Goal: Information Seeking & Learning: Find specific fact

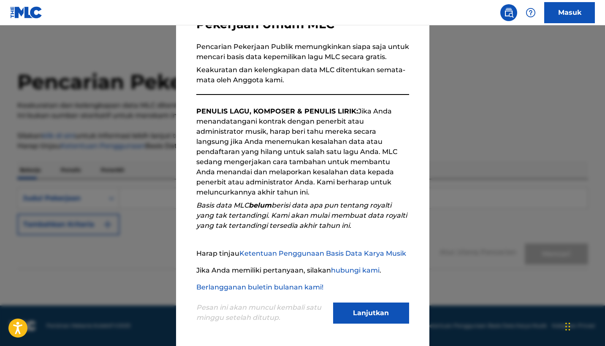
scroll to position [71, 0]
click at [366, 310] on button "Lanjutkan" at bounding box center [371, 313] width 76 height 21
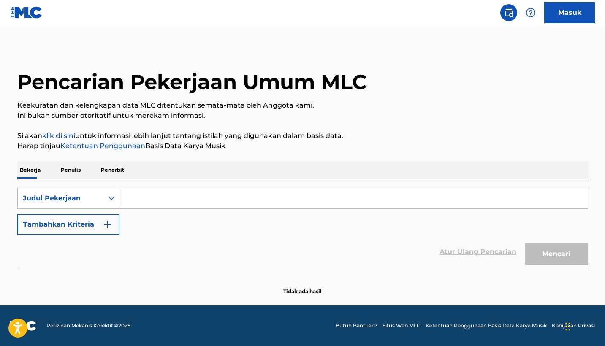
scroll to position [0, 0]
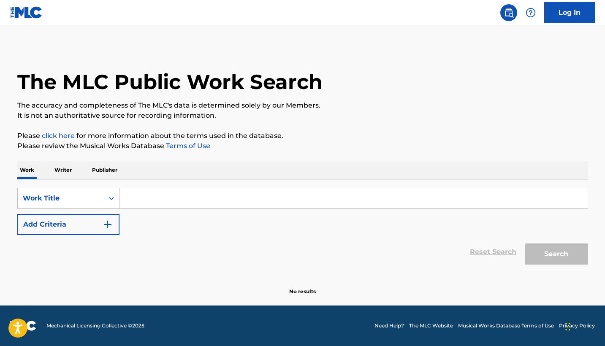
click at [240, 187] on div "SearchWithCriteria0b13a542-0c7f-4f17-ab88-07f065f9cf23 Work Title Add Criteria …" at bounding box center [302, 225] width 571 height 90
click at [310, 169] on div "Work Writer Publisher" at bounding box center [302, 170] width 571 height 18
click at [203, 63] on div "The MLC Public Work Search" at bounding box center [302, 77] width 571 height 62
click at [228, 195] on input "Search Form" at bounding box center [354, 198] width 469 height 20
click at [103, 188] on div "SearchWithCriteria5c2aca0b-6fd4-4df7-87da-7f0dbc8470dc Work Title Add Criteria …" at bounding box center [302, 225] width 571 height 90
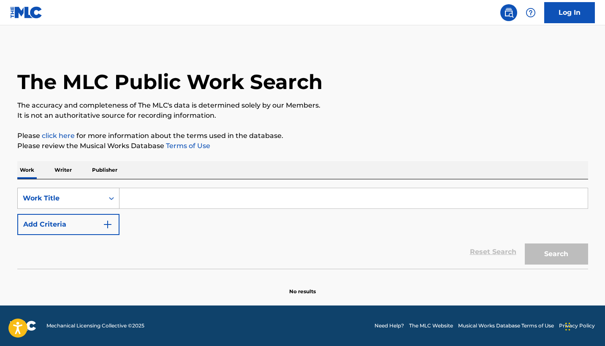
click at [103, 193] on div "Work Title" at bounding box center [61, 199] width 86 height 16
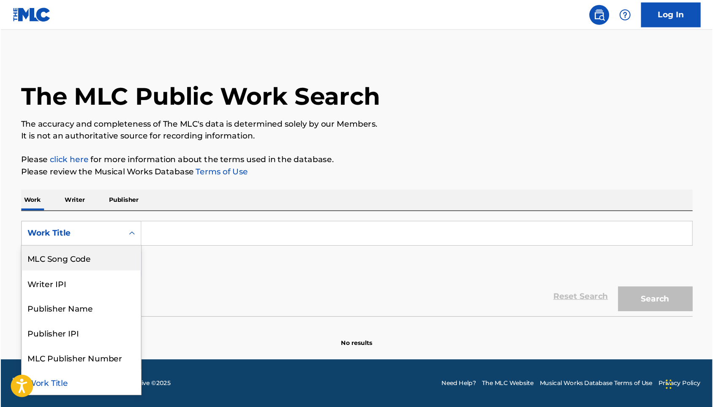
scroll to position [42, 0]
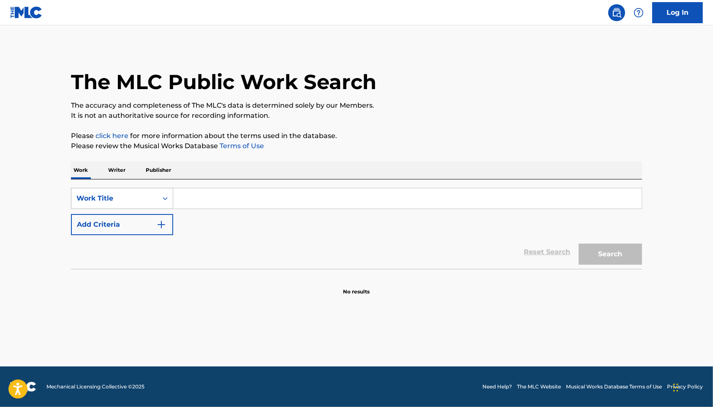
click at [131, 204] on div "Work Title" at bounding box center [114, 198] width 76 height 10
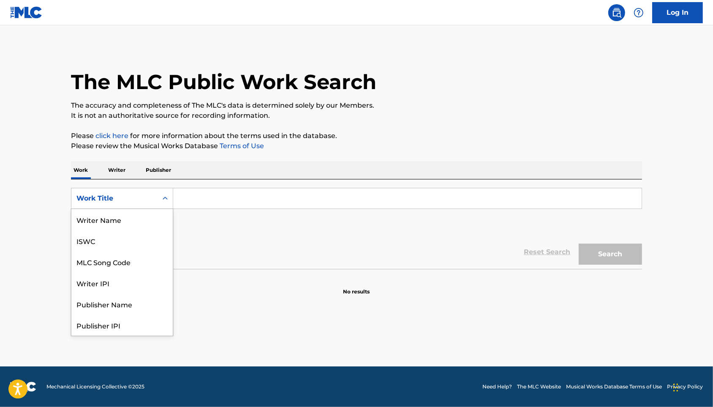
scroll to position [46, 0]
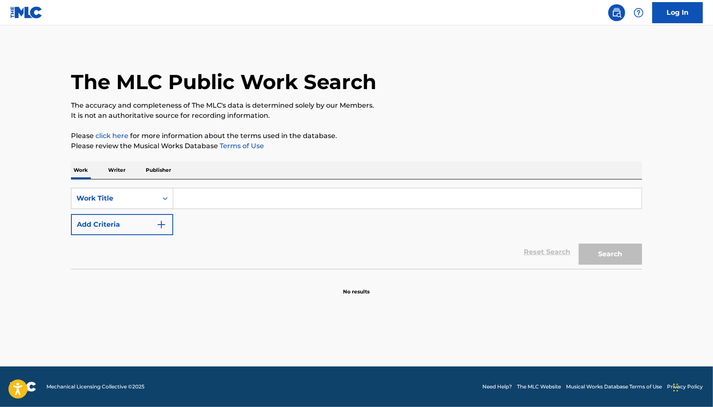
click at [193, 202] on input "Search Form" at bounding box center [407, 198] width 469 height 20
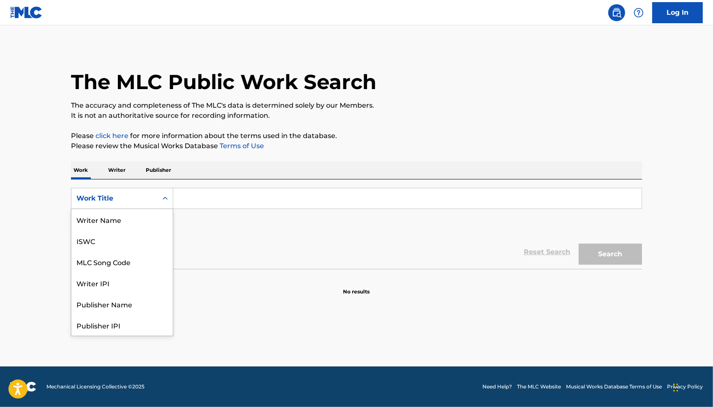
click at [136, 204] on div "Work Title" at bounding box center [114, 198] width 76 height 10
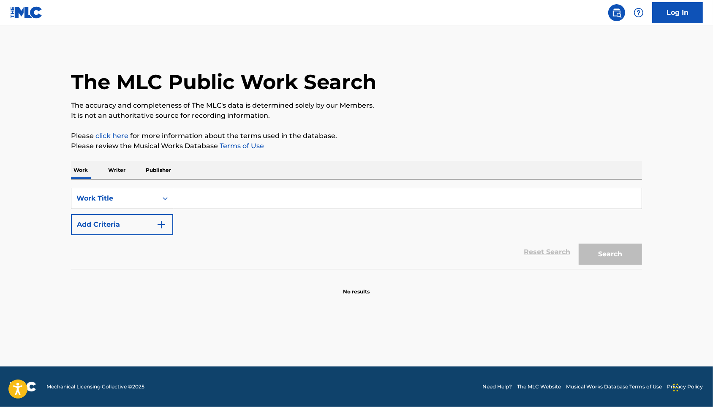
click at [206, 202] on input "Search Form" at bounding box center [407, 198] width 469 height 20
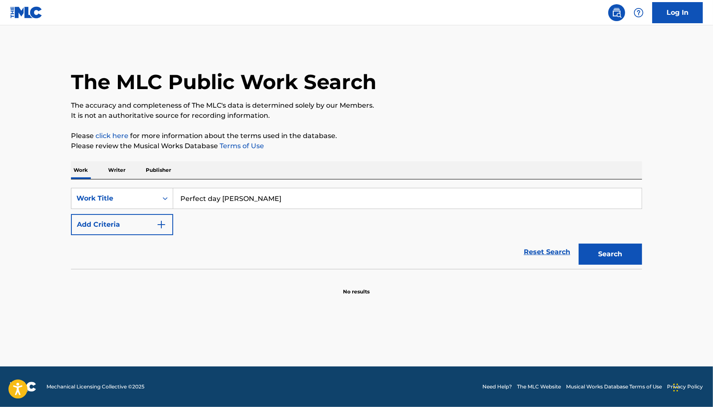
type input "Perfect day Lou reed"
click at [625, 263] on button "Search" at bounding box center [610, 254] width 63 height 21
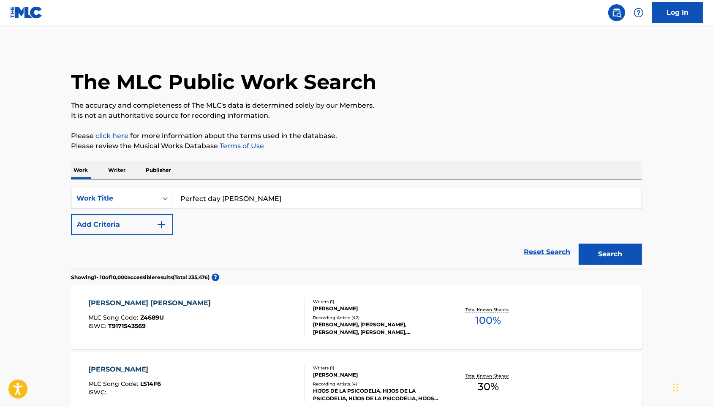
scroll to position [0, 0]
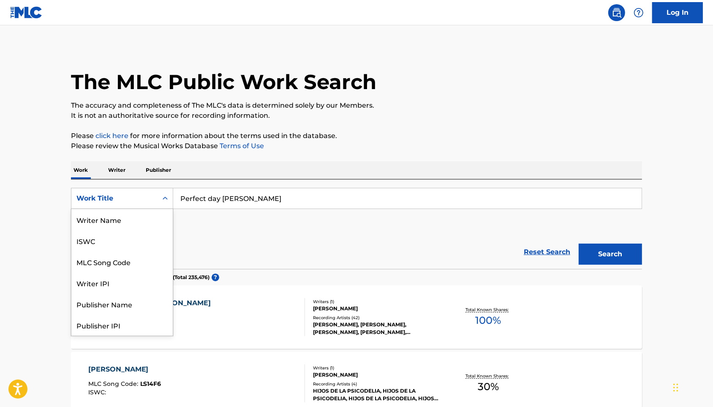
click at [161, 203] on icon "Search Form" at bounding box center [165, 198] width 8 height 8
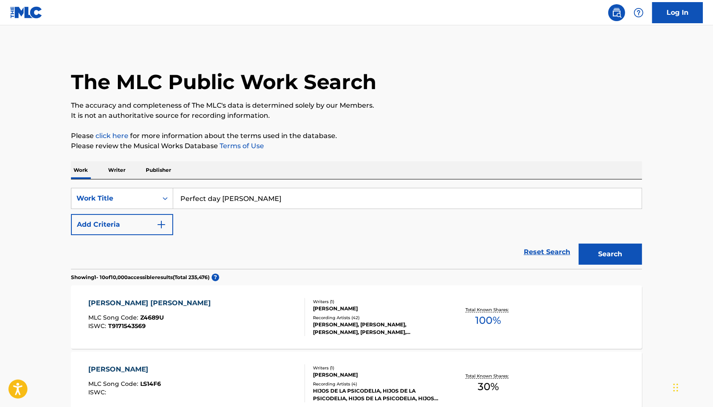
click at [233, 255] on div "Reset Search Search" at bounding box center [356, 252] width 571 height 34
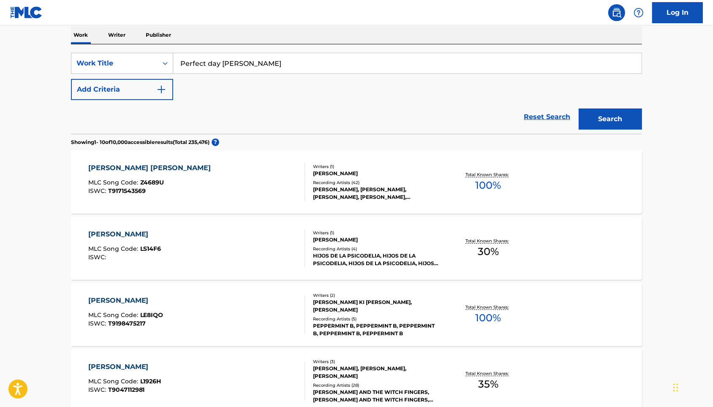
scroll to position [146, 0]
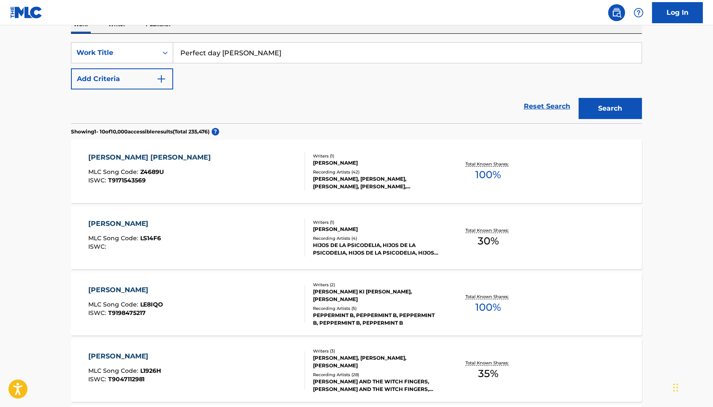
click at [242, 185] on div "LOU REED LOU REED MLC Song Code : Z4689U ISWC : T9171543569" at bounding box center [196, 172] width 217 height 38
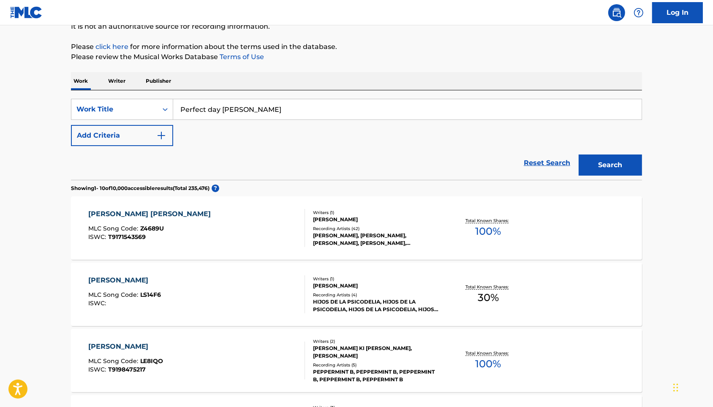
scroll to position [88, 0]
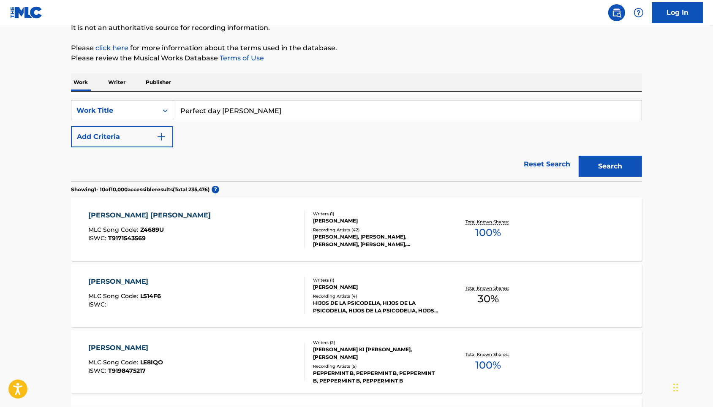
click at [257, 121] on input "Perfect day Lou reed" at bounding box center [407, 111] width 469 height 20
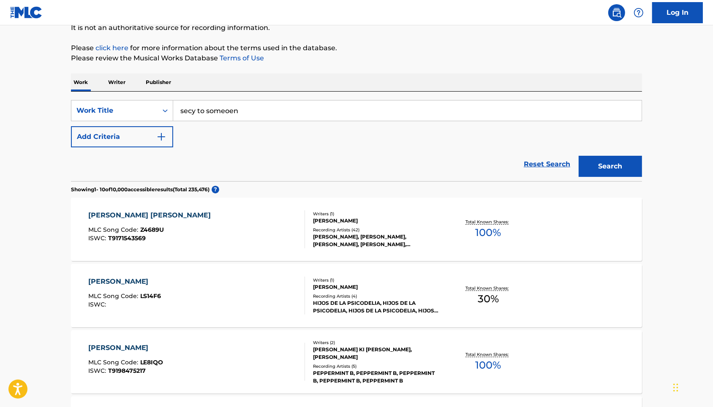
click at [625, 175] on button "Search" at bounding box center [610, 166] width 63 height 21
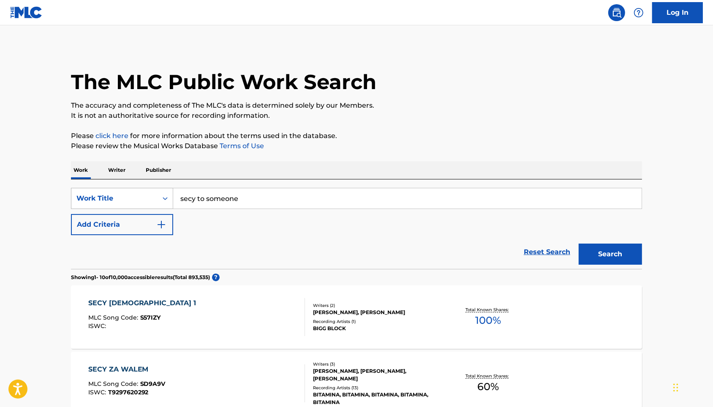
scroll to position [0, 0]
type input "secy to someone"
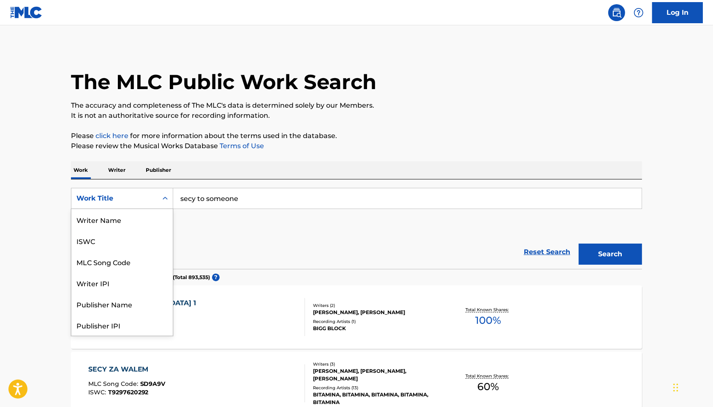
click at [133, 207] on div "Work Title" at bounding box center [114, 199] width 86 height 16
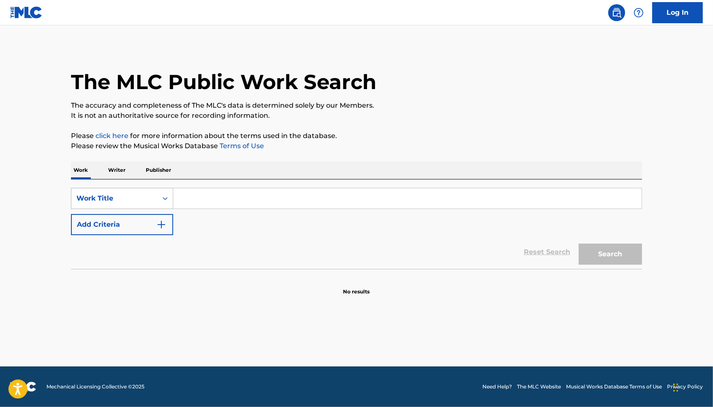
click at [123, 199] on div "Work Title" at bounding box center [114, 199] width 86 height 16
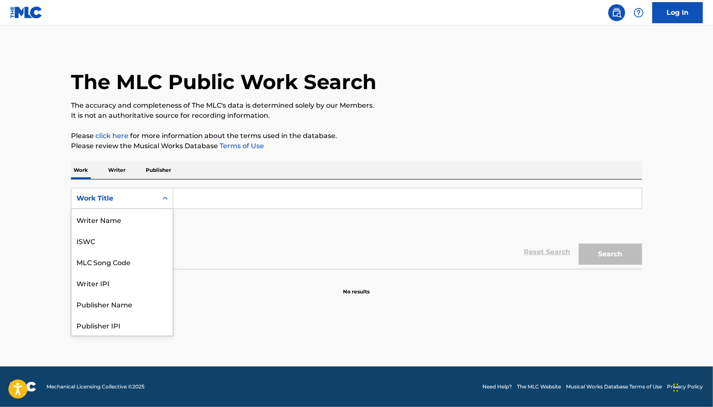
scroll to position [46, 0]
click at [150, 179] on p "Publisher" at bounding box center [158, 170] width 30 height 18
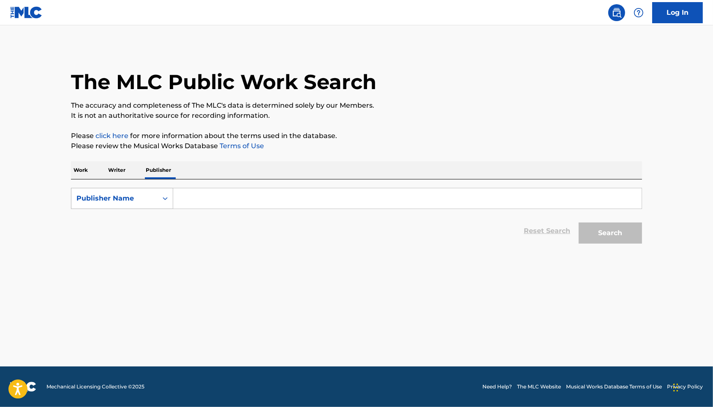
click at [102, 199] on div "Publisher Name" at bounding box center [114, 199] width 86 height 16
click at [106, 179] on p "Writer" at bounding box center [117, 170] width 22 height 18
click at [101, 207] on div "Writer Name" at bounding box center [114, 199] width 86 height 16
click at [71, 176] on p "Work" at bounding box center [80, 170] width 19 height 18
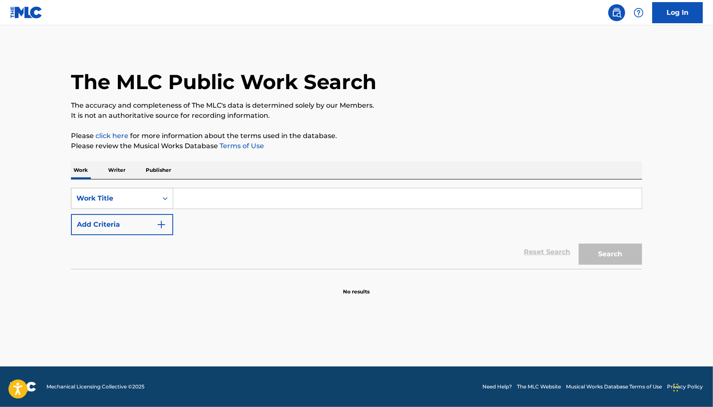
click at [92, 204] on div "Work Title" at bounding box center [114, 198] width 76 height 10
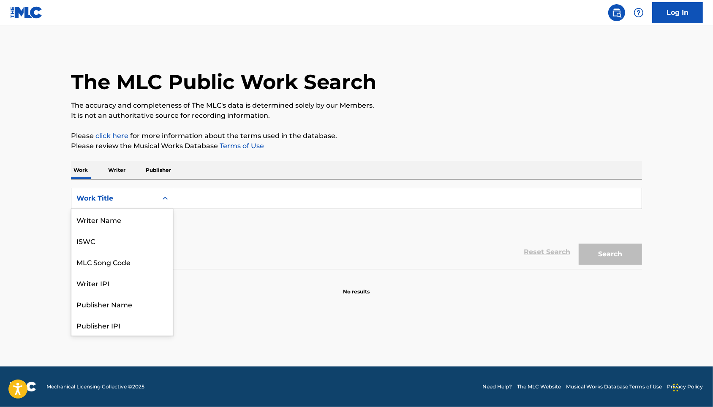
scroll to position [46, 0]
click at [104, 333] on div "Work Title" at bounding box center [121, 325] width 101 height 21
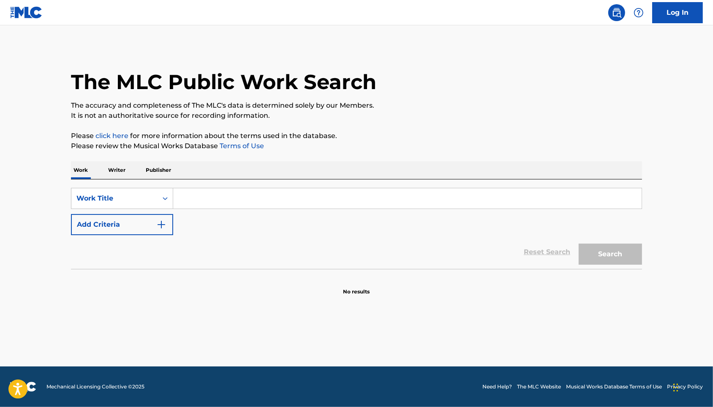
click at [255, 203] on input "Search Form" at bounding box center [407, 198] width 469 height 20
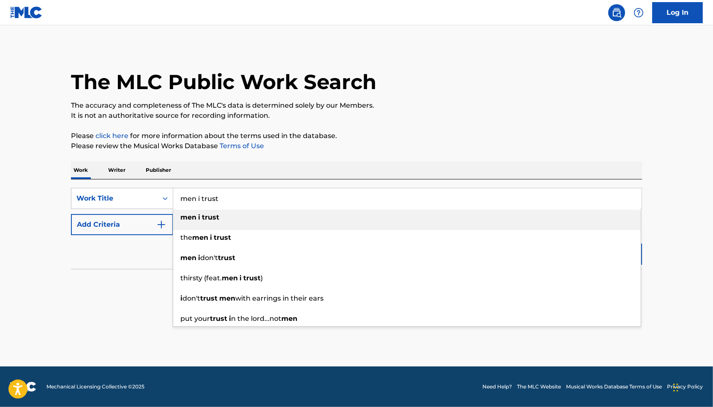
click at [212, 225] on div "men i trust" at bounding box center [407, 217] width 468 height 15
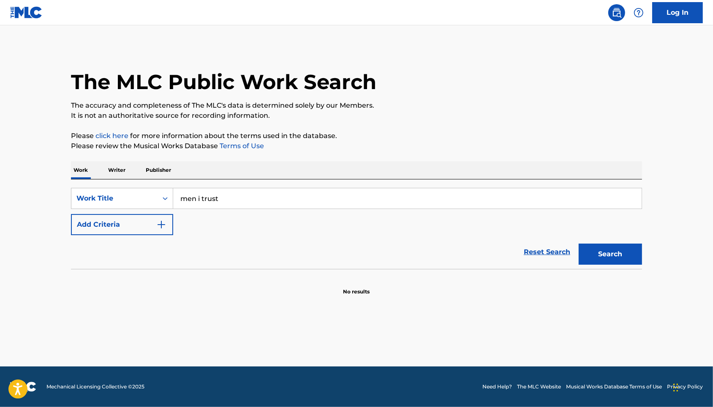
click at [602, 263] on button "Search" at bounding box center [610, 254] width 63 height 21
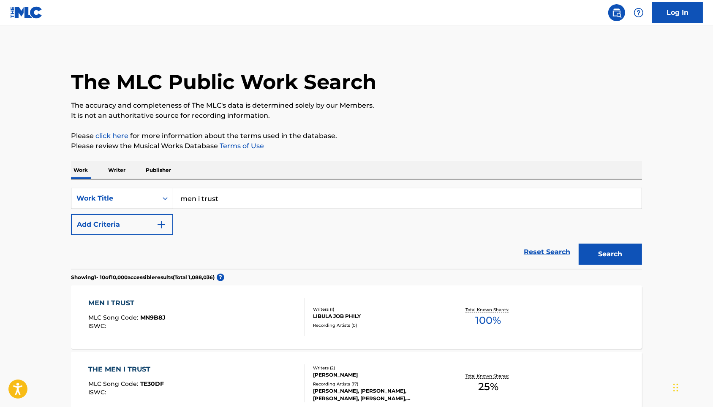
scroll to position [0, 0]
click at [218, 208] on input "men i trust" at bounding box center [407, 198] width 469 height 20
type input "sexy to someone"
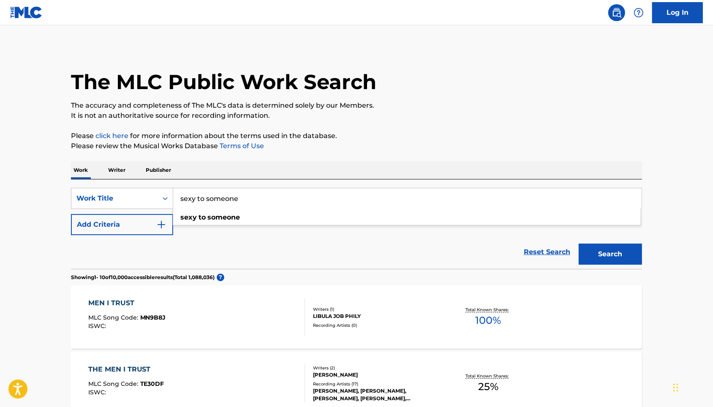
click at [306, 226] on div "sexy to someone" at bounding box center [407, 217] width 469 height 17
click at [308, 225] on div "sexy to someone" at bounding box center [407, 217] width 468 height 15
click at [608, 255] on button "Search" at bounding box center [610, 254] width 63 height 21
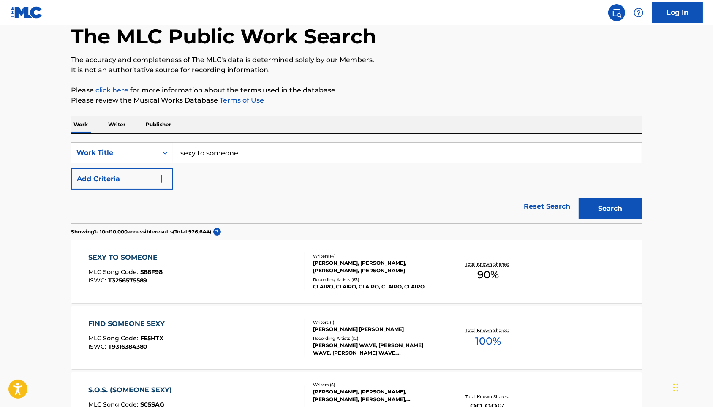
scroll to position [50, 0]
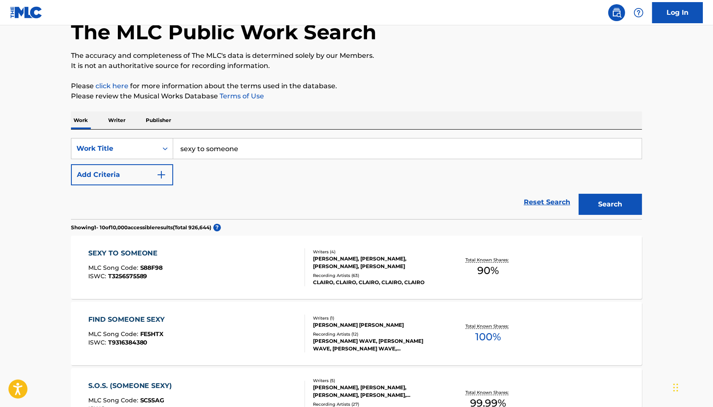
click at [136, 259] on div "SEXY TO SOMEONE" at bounding box center [125, 253] width 75 height 10
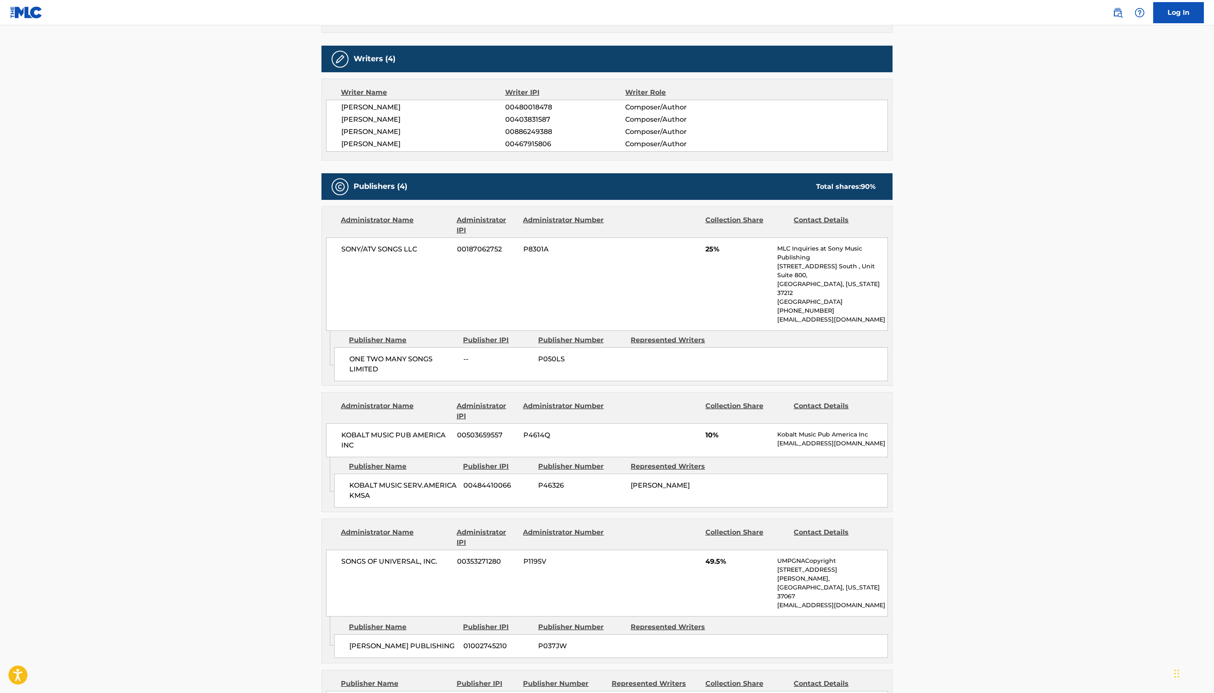
scroll to position [292, 0]
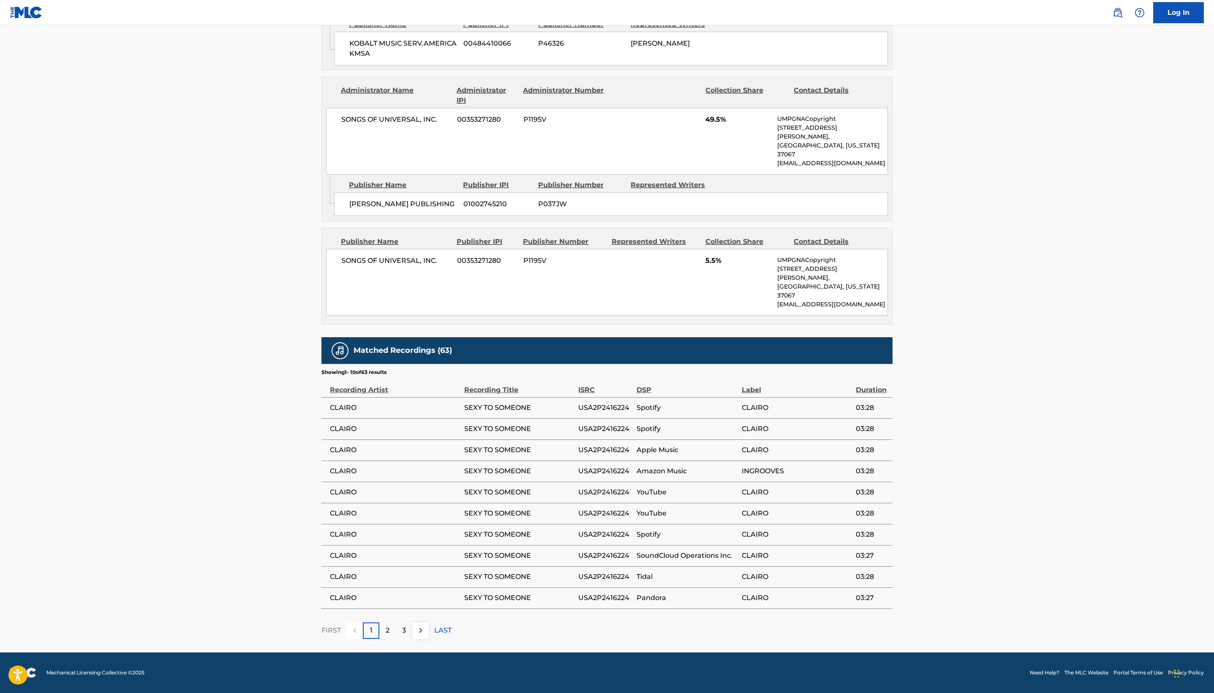
scroll to position [1375, 0]
click at [379, 622] on div "2" at bounding box center [387, 630] width 16 height 16
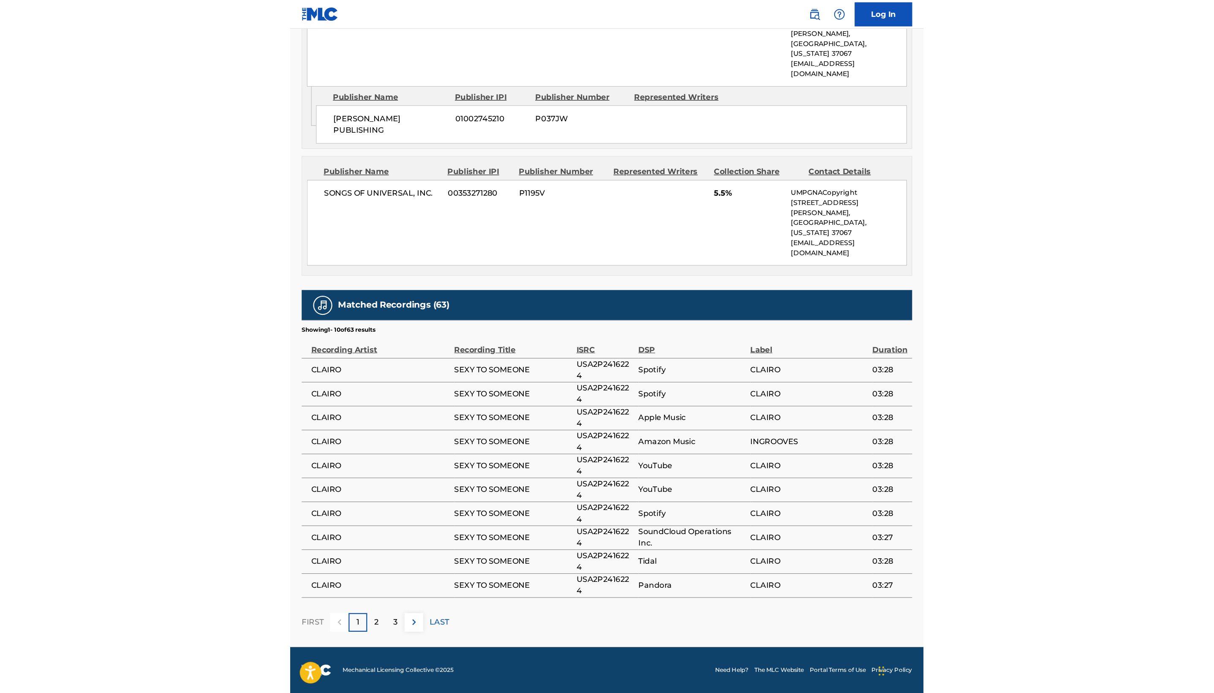
scroll to position [1103, 0]
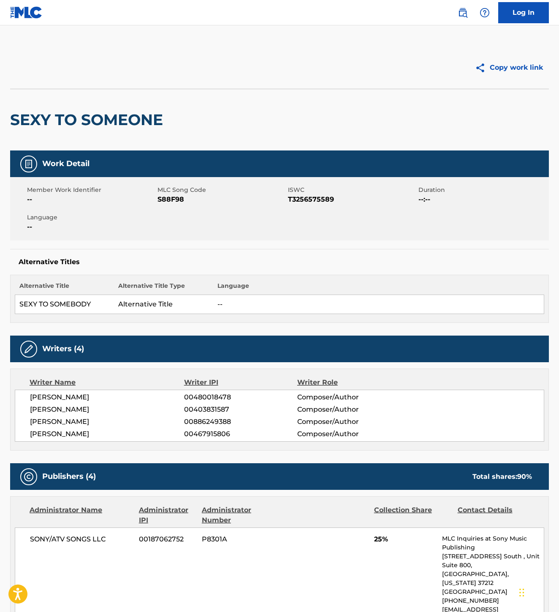
click at [458, 18] on img at bounding box center [463, 13] width 10 height 10
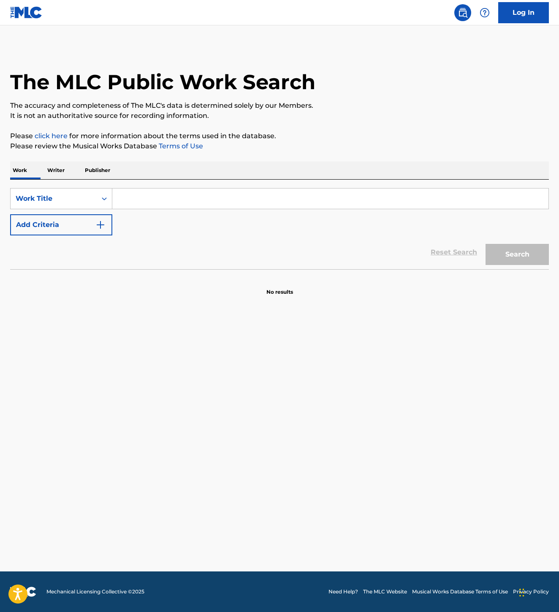
click at [245, 209] on input "Search Form" at bounding box center [330, 198] width 436 height 20
click at [286, 209] on input "club reality" at bounding box center [330, 198] width 436 height 20
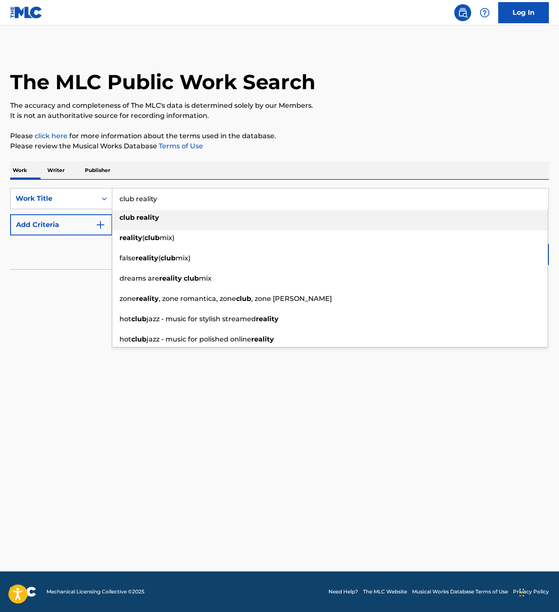
click at [286, 209] on input "club reality" at bounding box center [330, 198] width 436 height 20
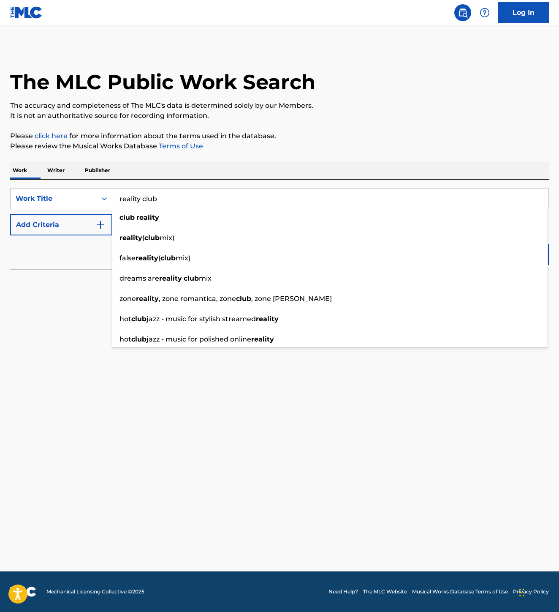
click at [332, 209] on input "reality club" at bounding box center [330, 198] width 436 height 20
click at [331, 209] on input "reality club" at bounding box center [330, 198] width 436 height 20
click at [486, 265] on button "Search" at bounding box center [517, 254] width 63 height 21
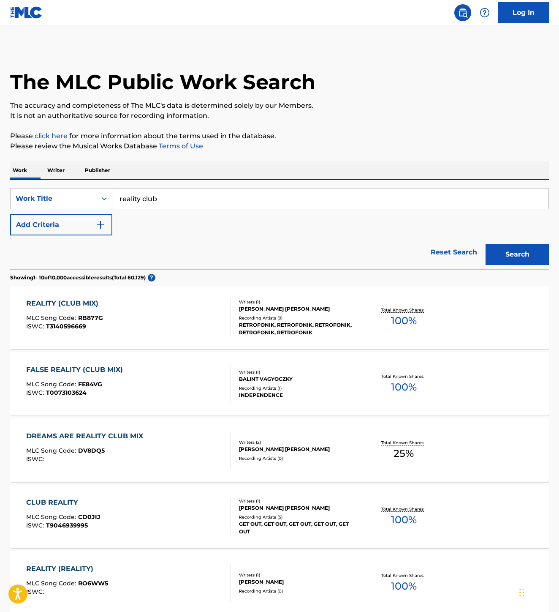
click at [314, 209] on input "reality club" at bounding box center [330, 198] width 436 height 20
click at [486, 265] on button "Search" at bounding box center [517, 254] width 63 height 21
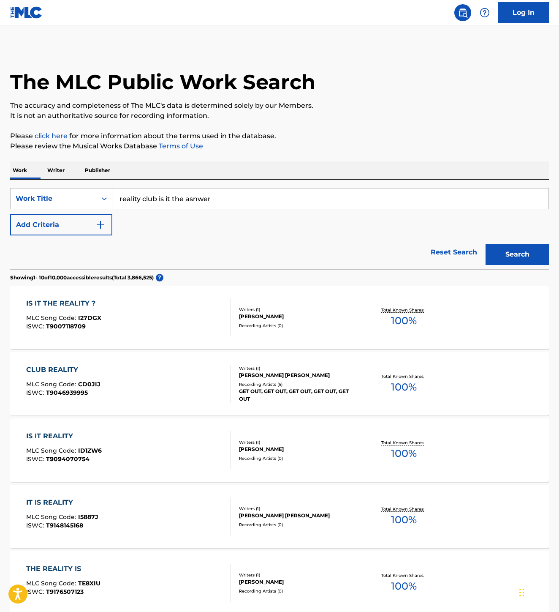
click at [291, 209] on input "reality club is it the asnwer" at bounding box center [330, 198] width 436 height 20
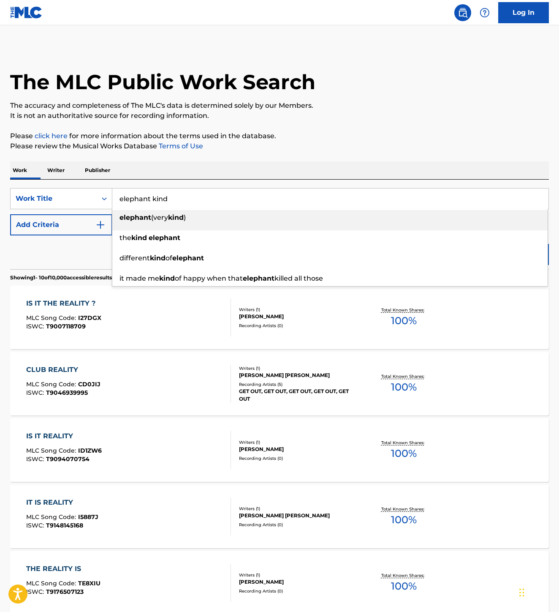
click at [342, 209] on input "elephant kind" at bounding box center [330, 198] width 436 height 20
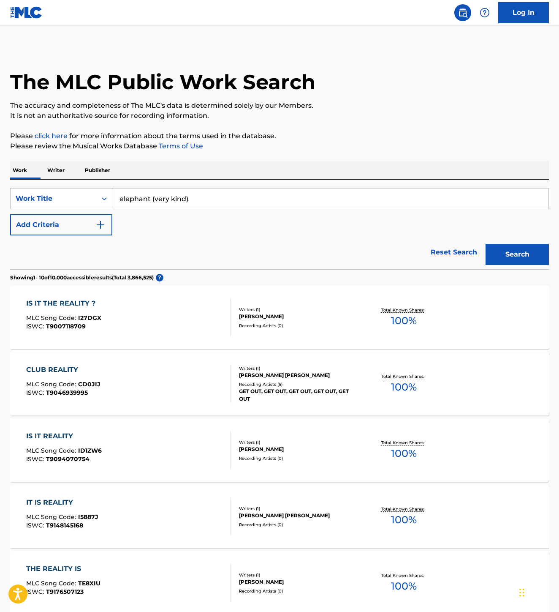
drag, startPoint x: 341, startPoint y: 308, endPoint x: 214, endPoint y: 304, distance: 127.6
click at [214, 209] on input "elephant (very kind)" at bounding box center [330, 198] width 436 height 20
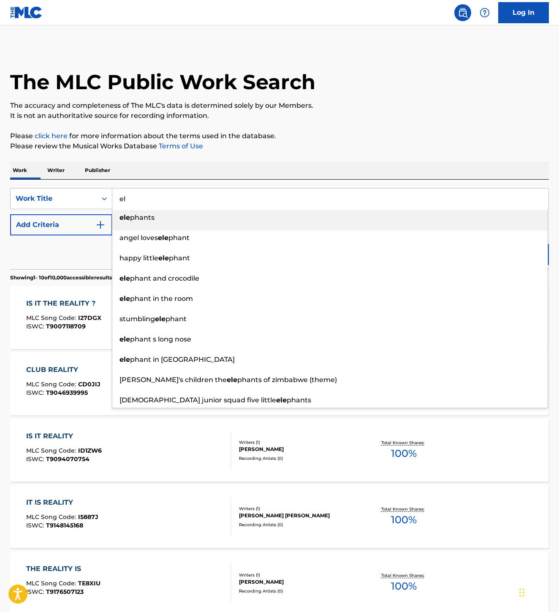
type input "e"
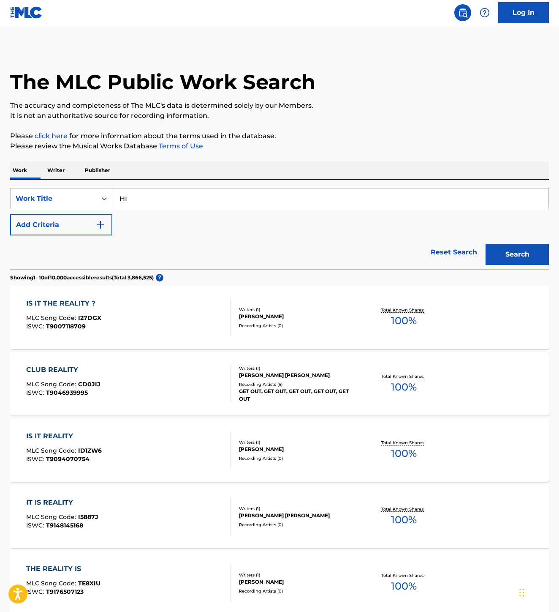
type input "H"
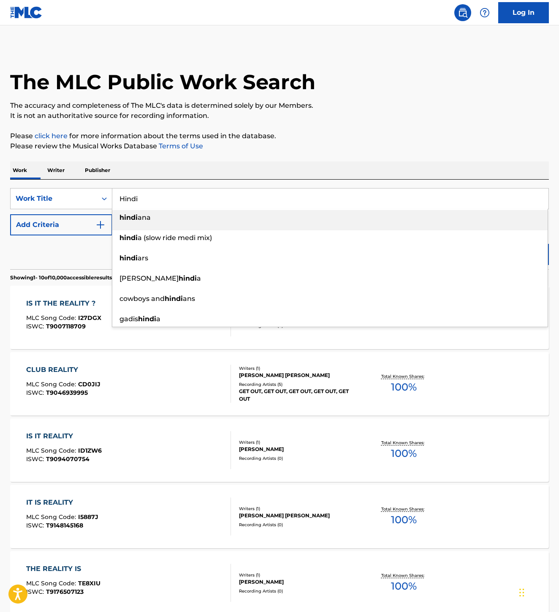
drag, startPoint x: 214, startPoint y: 304, endPoint x: 304, endPoint y: 303, distance: 90.4
click at [304, 209] on input "Hindi" at bounding box center [330, 198] width 436 height 20
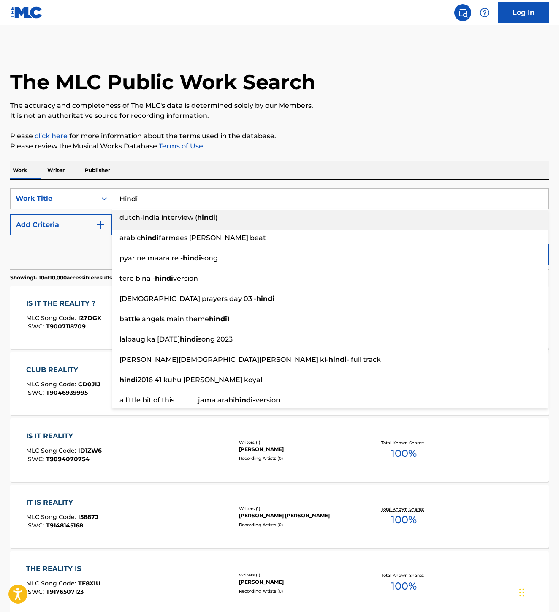
click at [302, 209] on input "Hindi" at bounding box center [330, 198] width 436 height 20
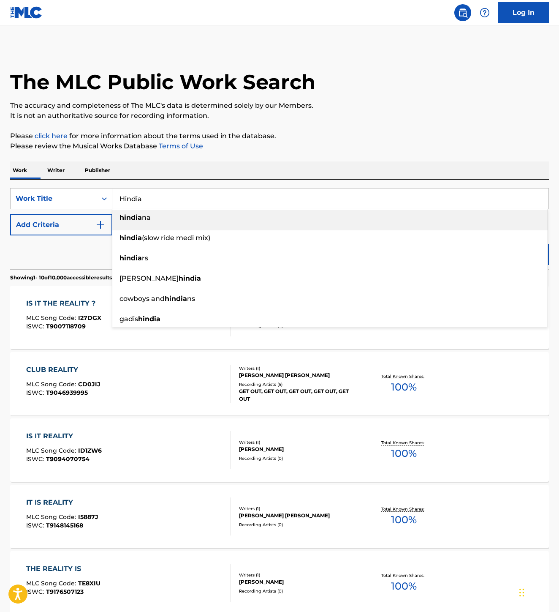
click at [295, 209] on input "Hindia" at bounding box center [330, 198] width 436 height 20
click at [264, 209] on input "Hindia" at bounding box center [330, 198] width 436 height 20
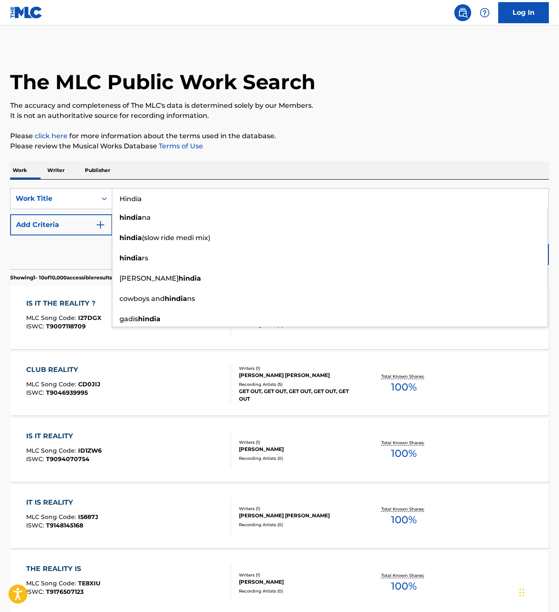
click at [486, 265] on button "Search" at bounding box center [517, 254] width 63 height 21
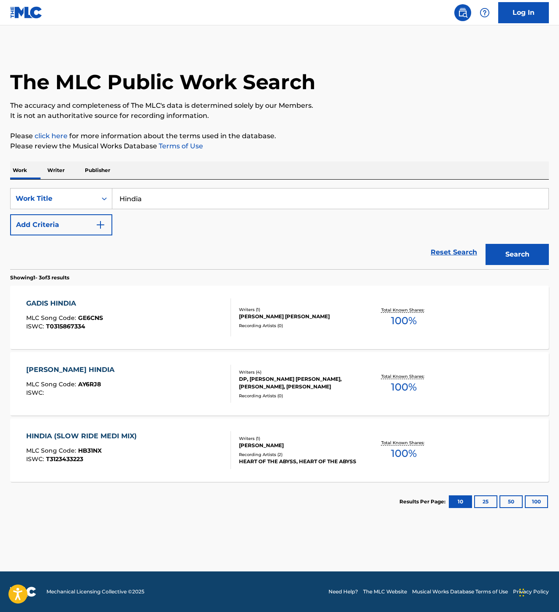
scroll to position [204, 0]
click at [474, 499] on button "25" at bounding box center [485, 501] width 23 height 13
click at [449, 502] on button "10" at bounding box center [460, 501] width 23 height 13
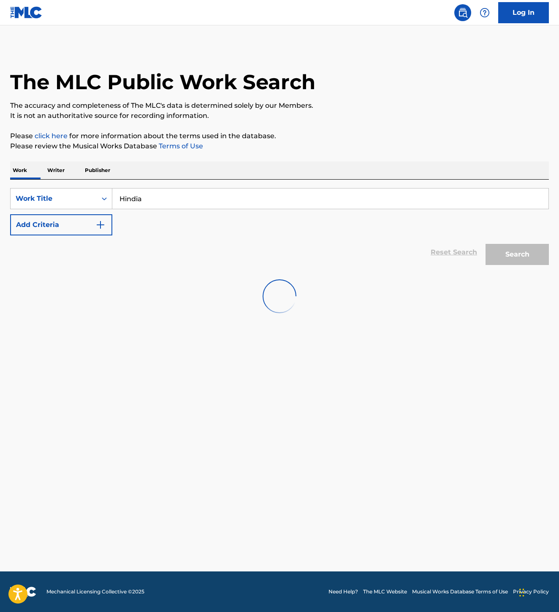
scroll to position [0, 0]
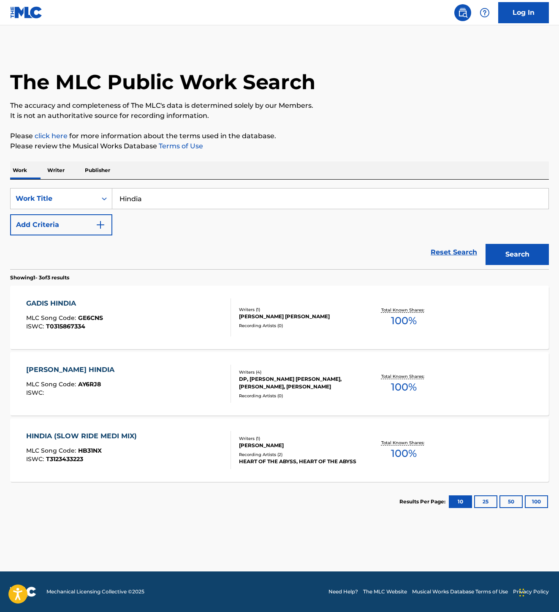
click at [335, 209] on input "Hindia" at bounding box center [330, 198] width 436 height 20
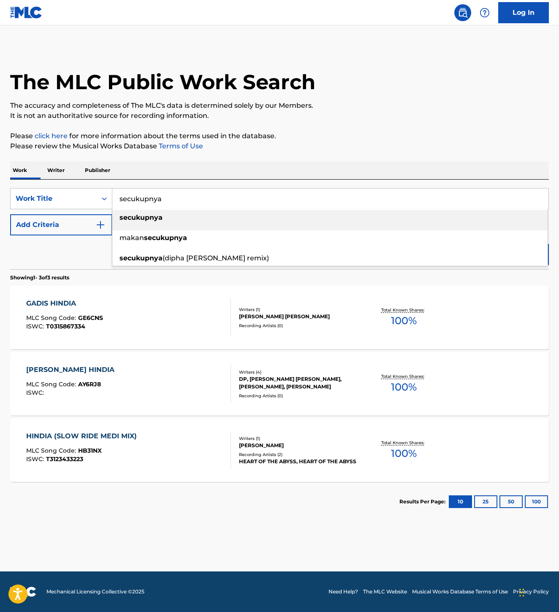
type input "secukupnya"
click at [287, 225] on div "secukupnya" at bounding box center [330, 217] width 436 height 15
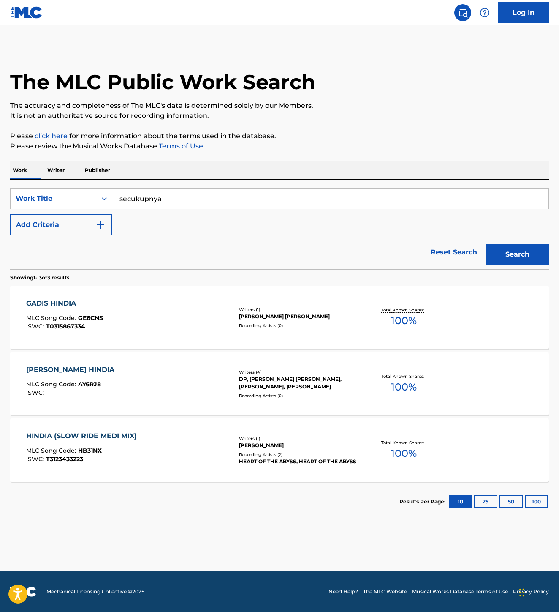
click at [503, 265] on button "Search" at bounding box center [517, 254] width 63 height 21
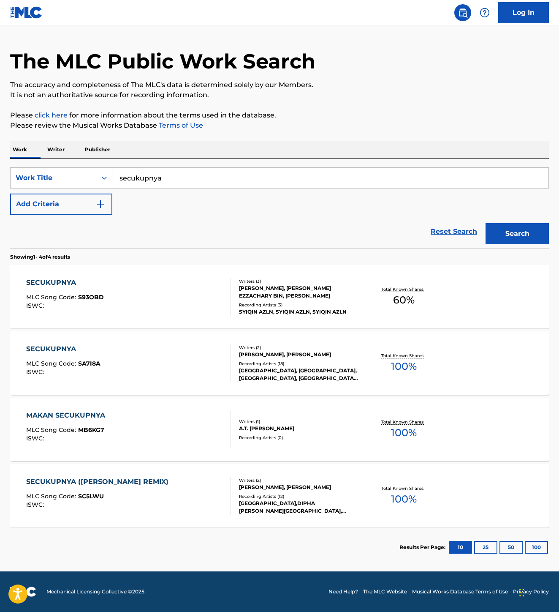
scroll to position [30, 0]
click at [367, 328] on div "SECUKUPNYA MLC Song Code : S93OBD ISWC : Writers ( 3 ) SYIQIN AZLAN, HELMY HEZZ…" at bounding box center [279, 296] width 539 height 63
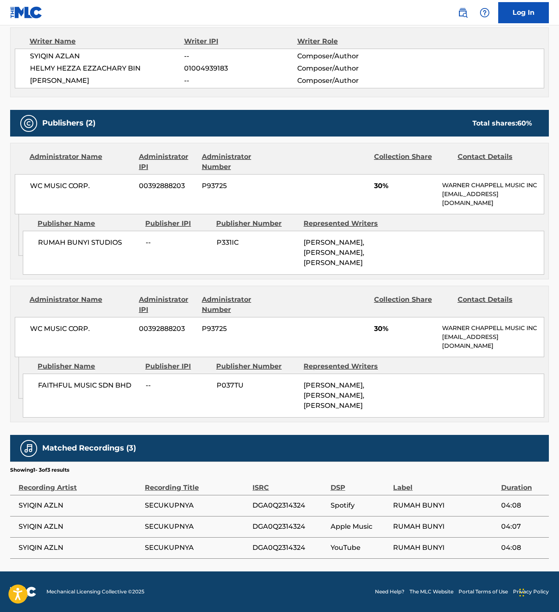
scroll to position [150, 0]
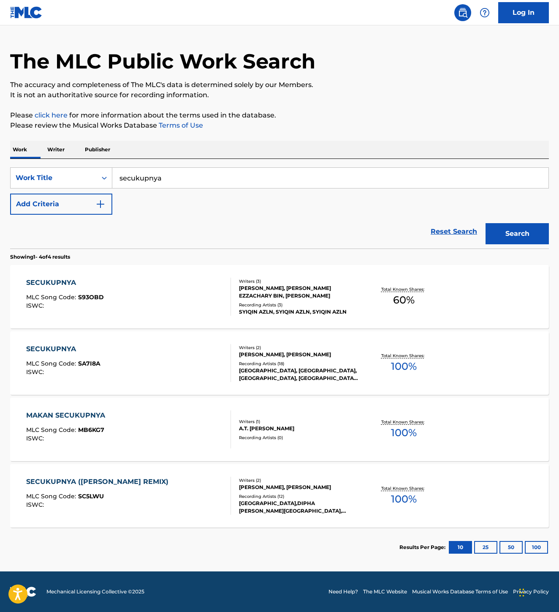
scroll to position [71, 0]
click at [87, 354] on div "SECUKUPNYA" at bounding box center [63, 349] width 74 height 10
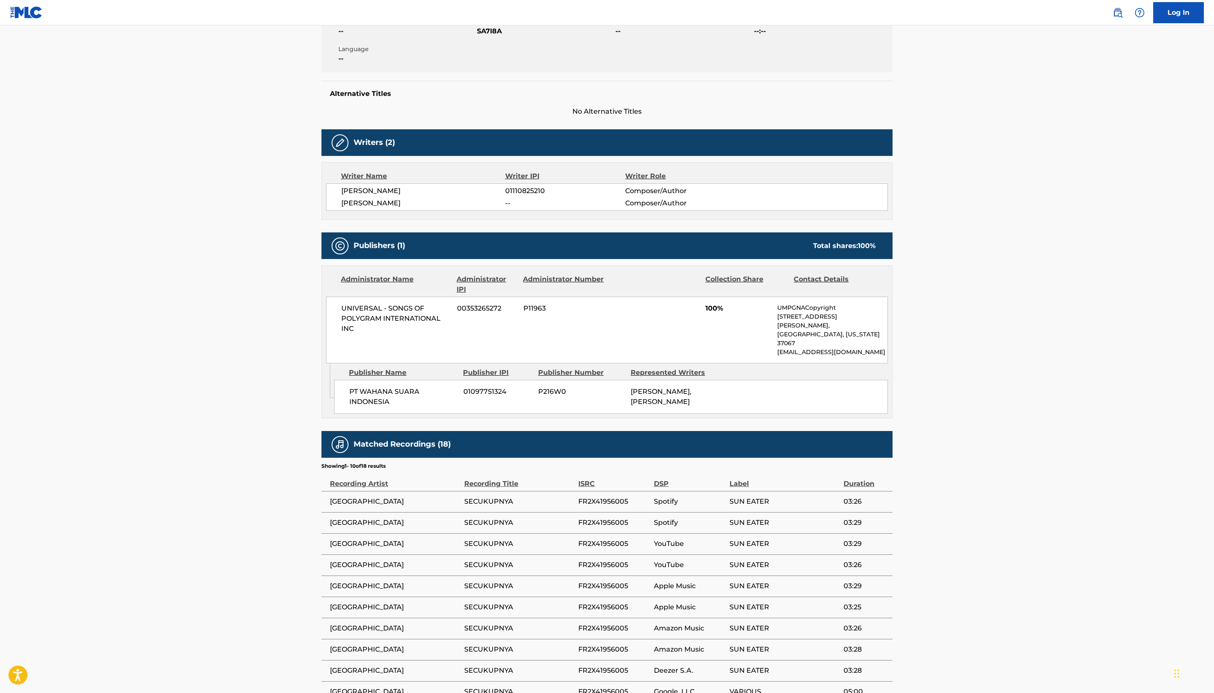
scroll to position [130, 0]
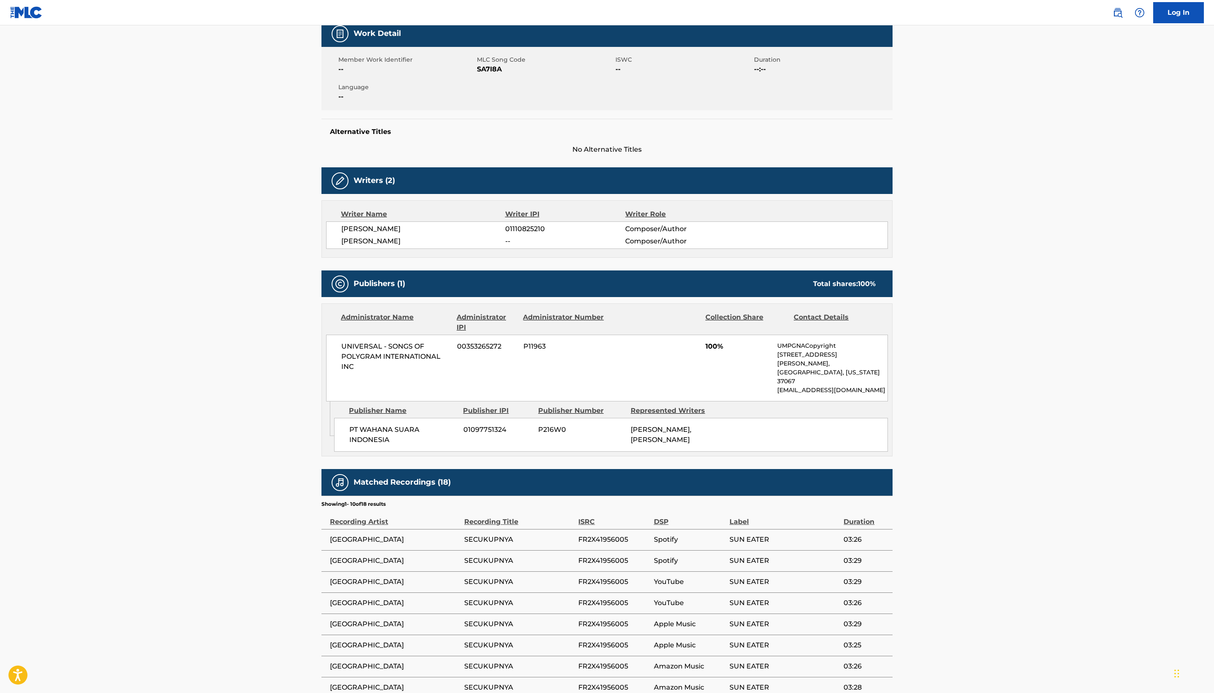
scroll to position [71, 0]
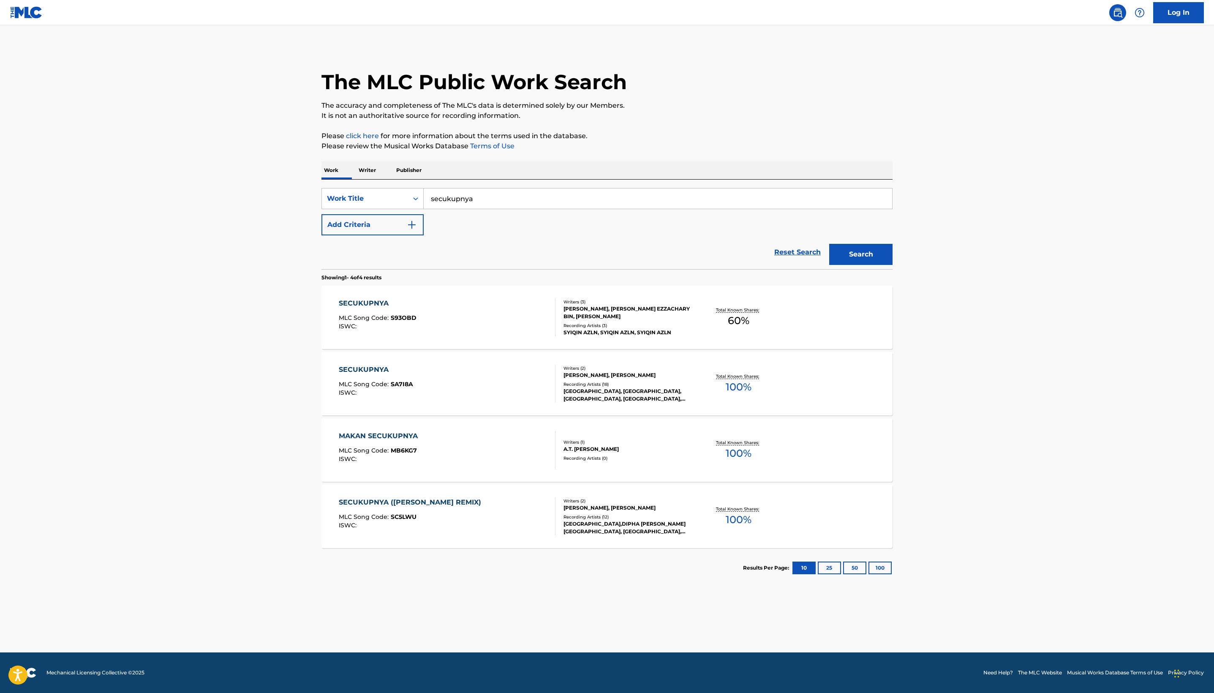
click at [465, 209] on input "secukupnya" at bounding box center [658, 198] width 469 height 20
click at [893, 265] on button "Search" at bounding box center [860, 254] width 63 height 21
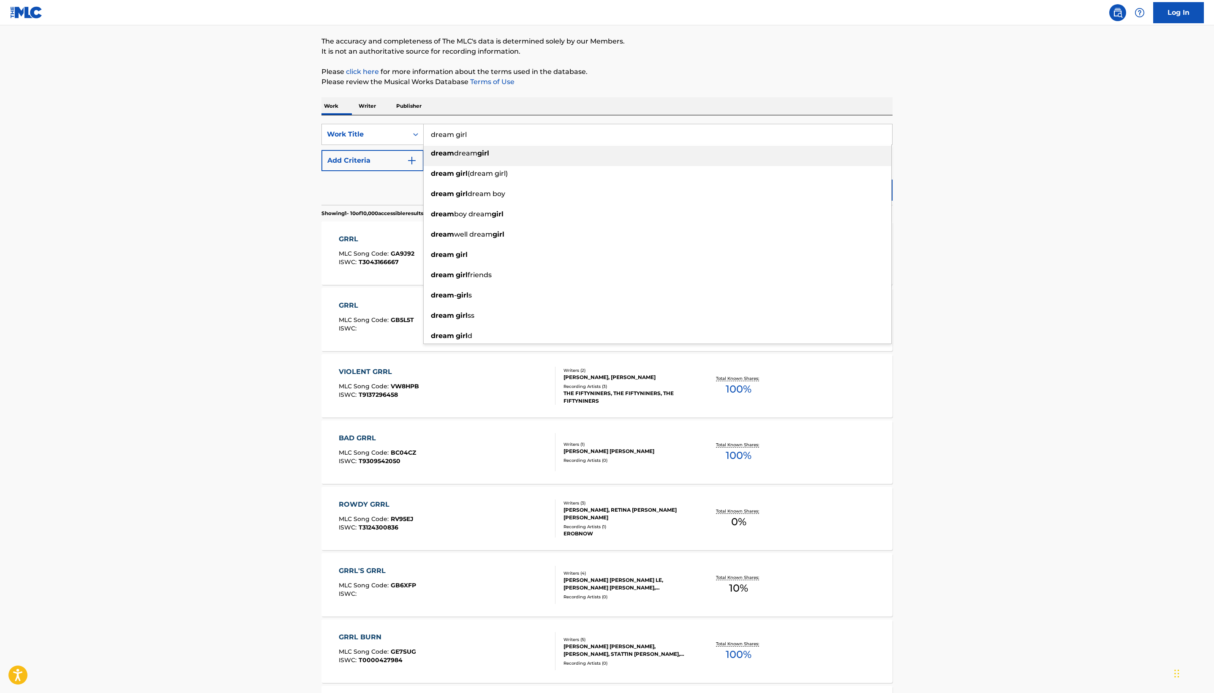
scroll to position [69, 0]
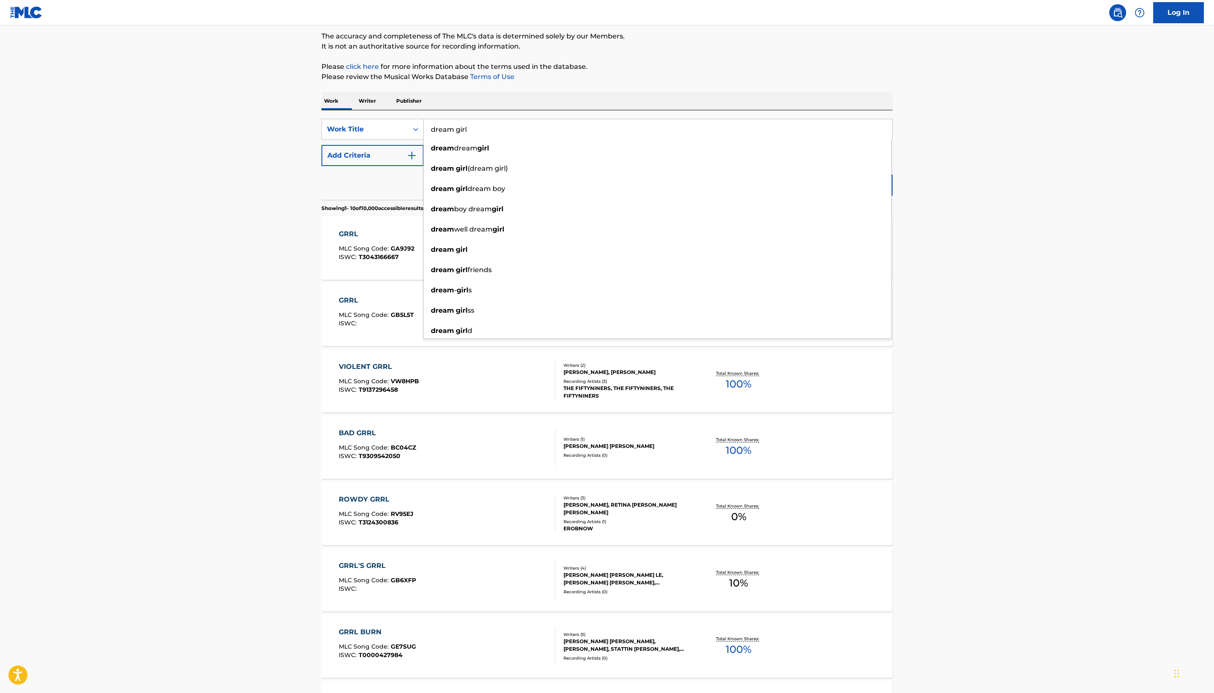
click at [57, 437] on main "The MLC Public Work Search The accuracy and completeness of The MLC's data is d…" at bounding box center [607, 440] width 1214 height 968
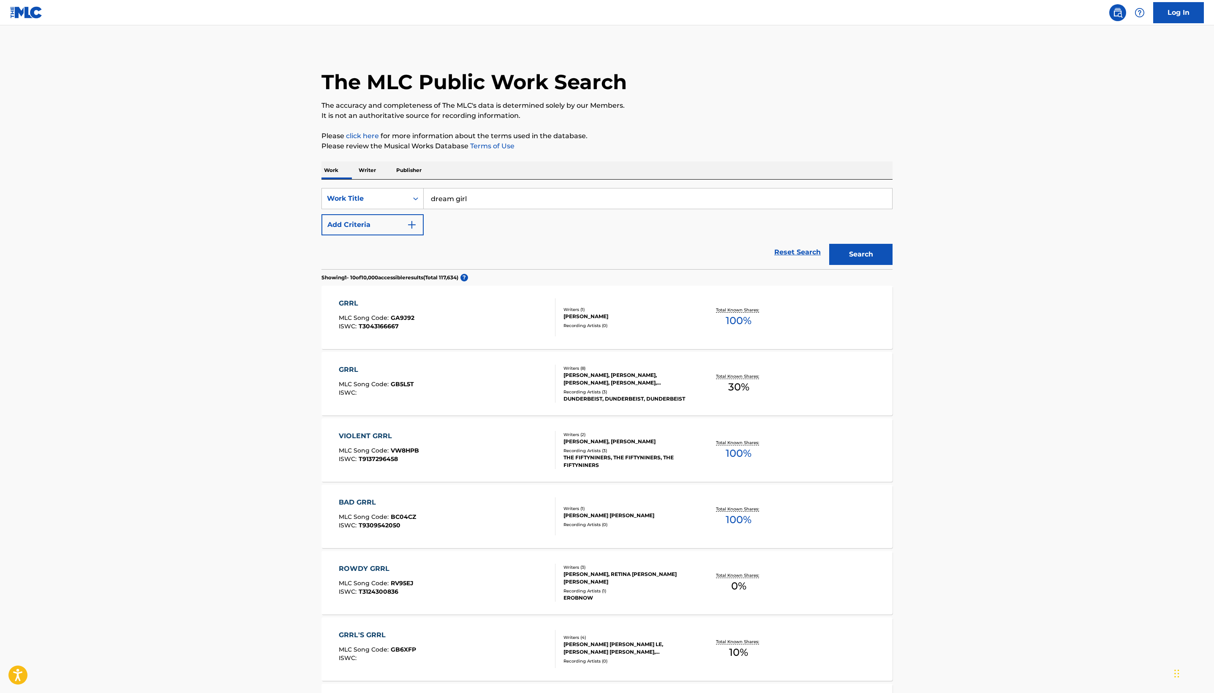
scroll to position [0, 0]
click at [424, 209] on input "dream girl" at bounding box center [658, 198] width 469 height 20
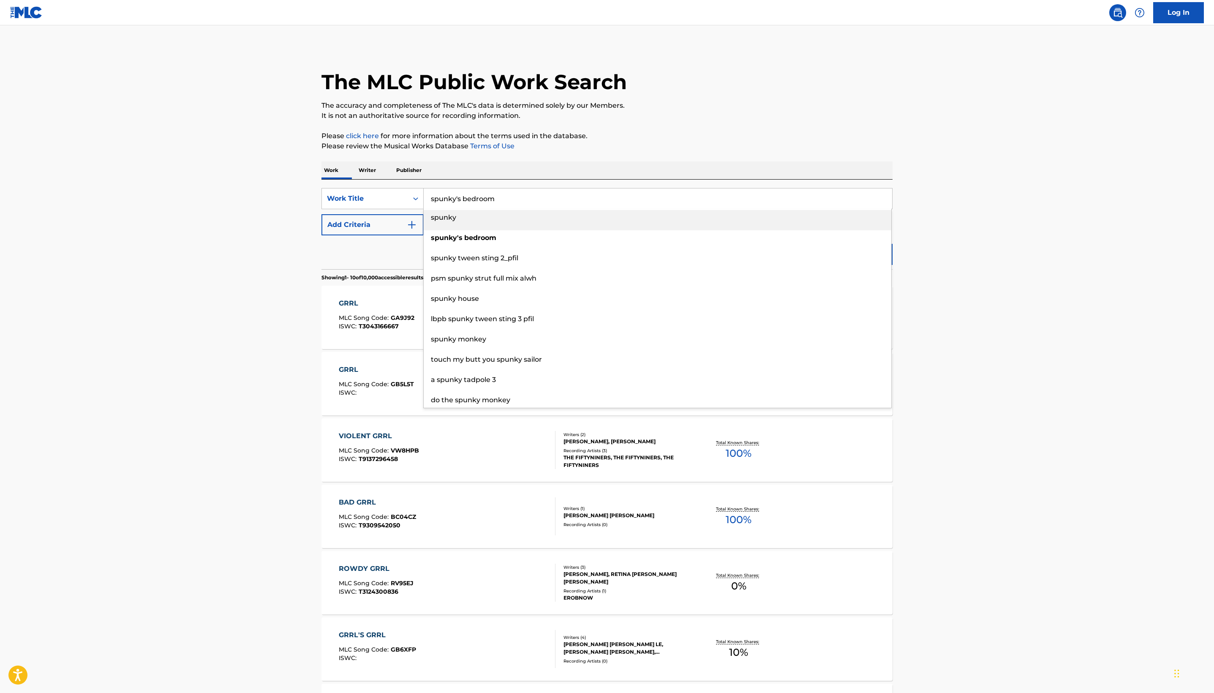
drag, startPoint x: 392, startPoint y: 308, endPoint x: 325, endPoint y: 308, distance: 66.8
click at [424, 209] on input "spunky's bedroom" at bounding box center [658, 198] width 469 height 20
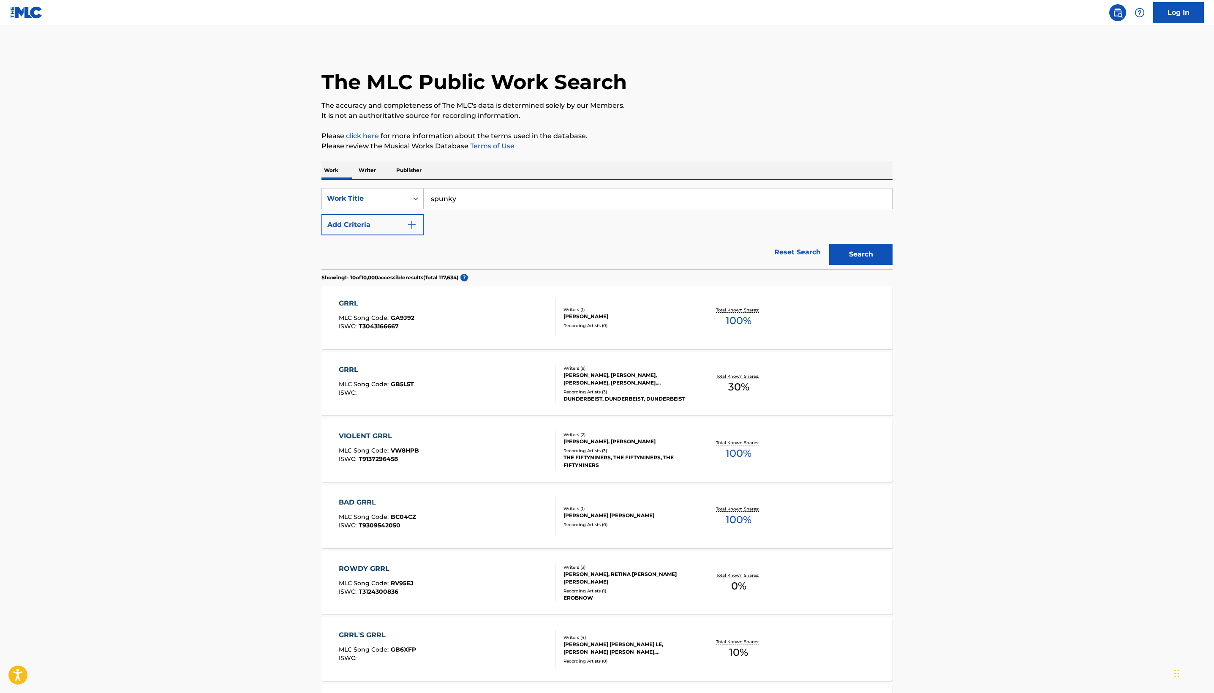
click at [893, 265] on button "Search" at bounding box center [860, 254] width 63 height 21
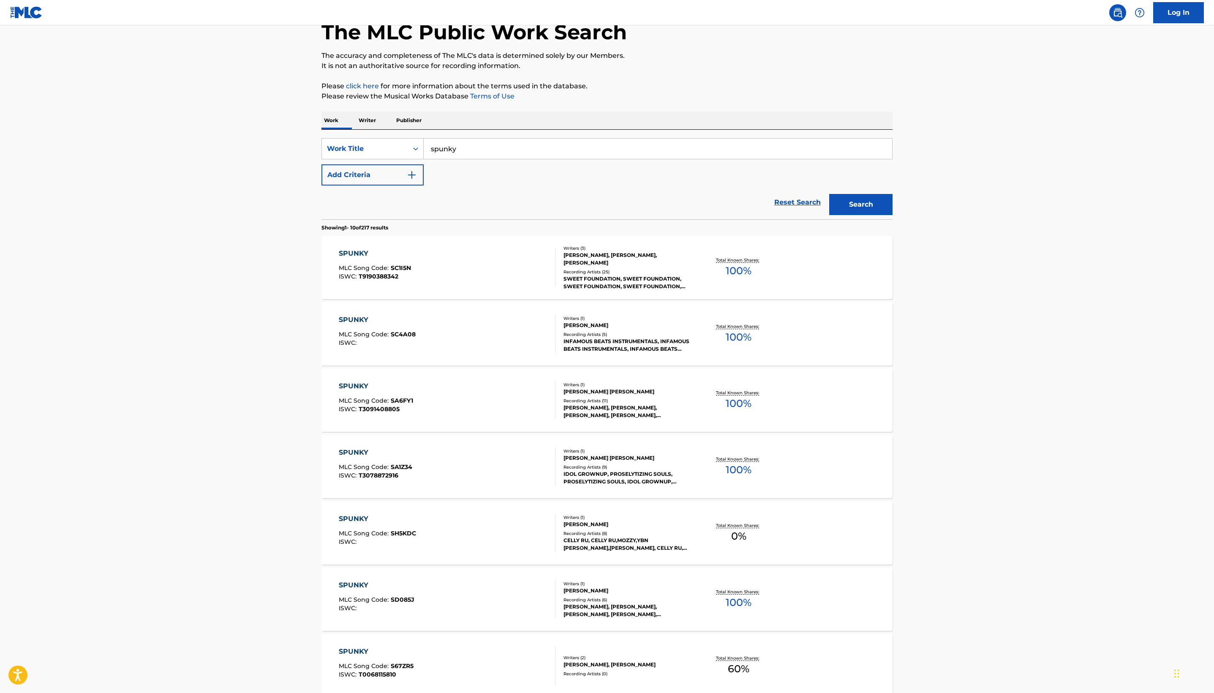
scroll to position [70, 0]
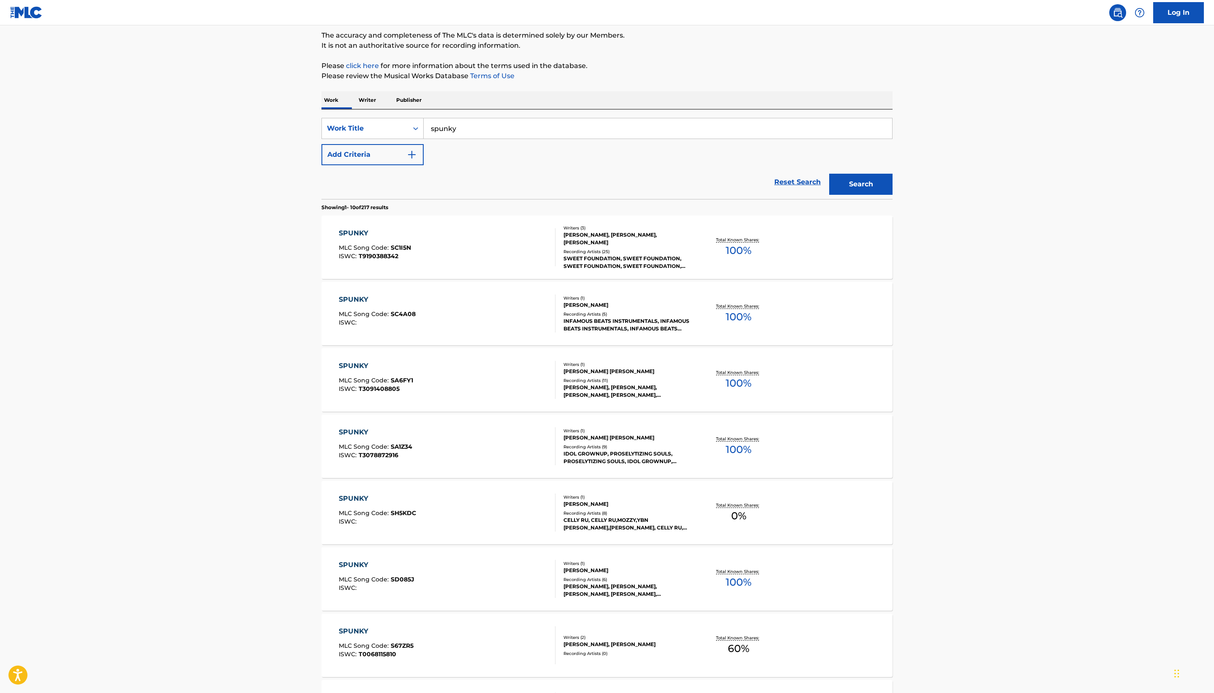
click at [491, 139] on input "spunky" at bounding box center [658, 128] width 469 height 20
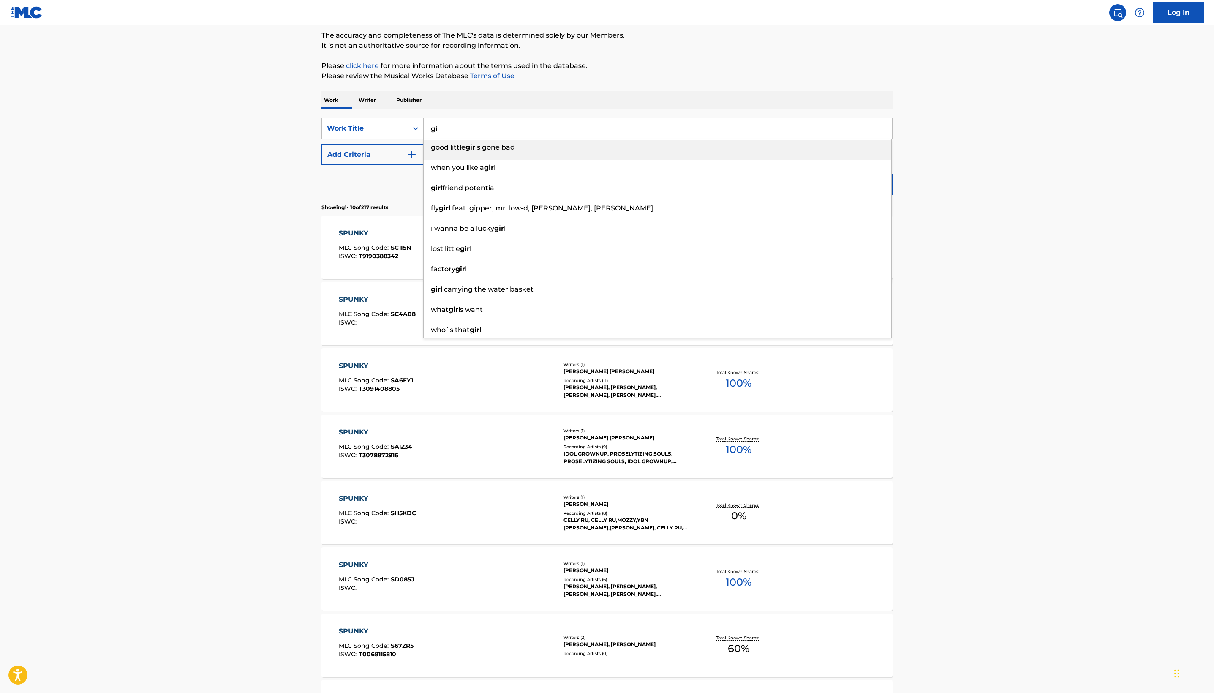
type input "g"
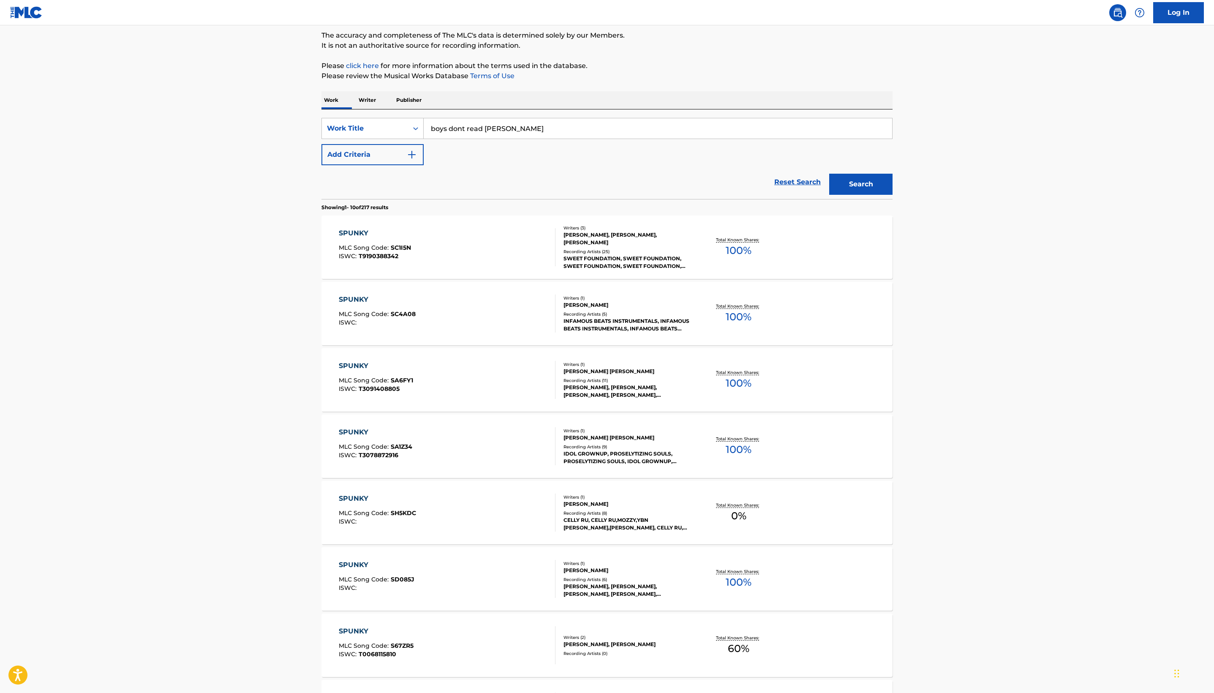
type input "boys dont read Sylvia plath"
click at [893, 195] on button "Search" at bounding box center [860, 184] width 63 height 21
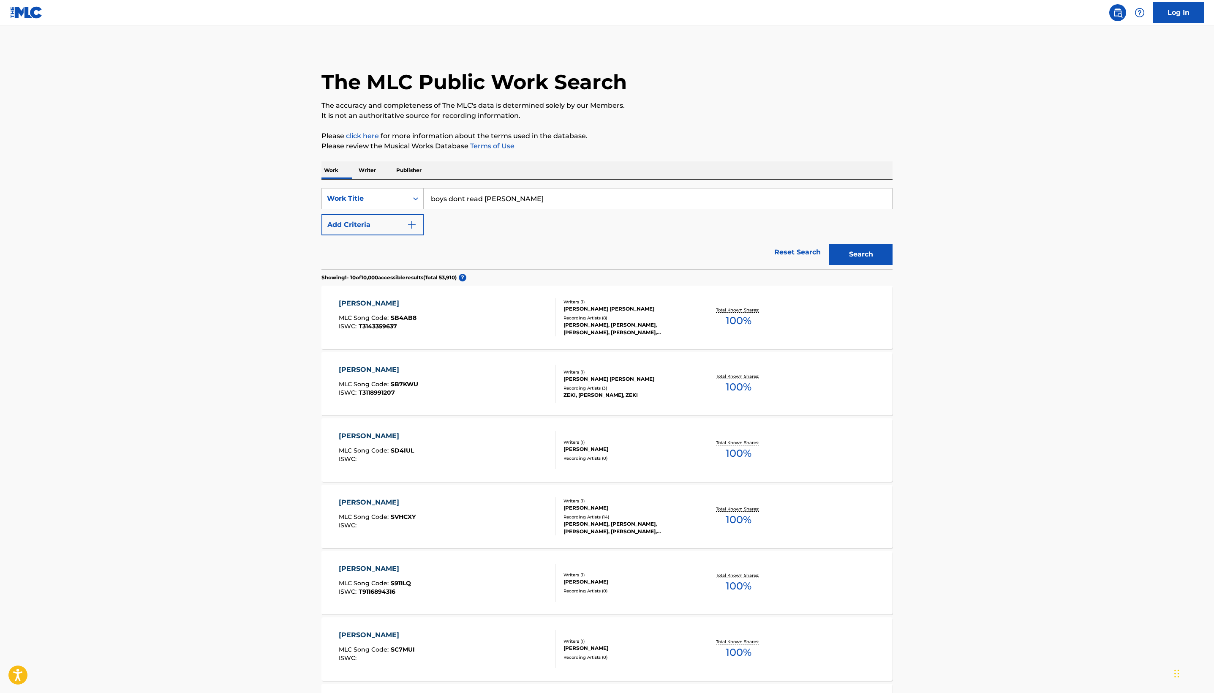
scroll to position [0, 0]
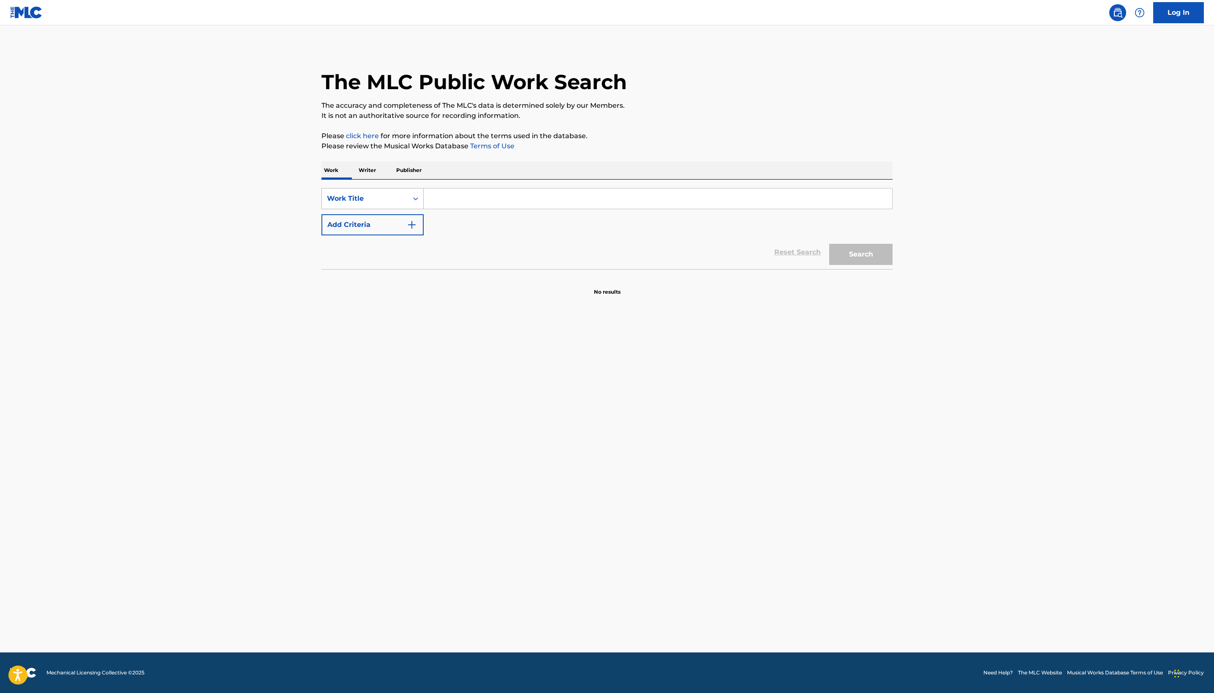
click at [322, 207] on div "Work Title" at bounding box center [365, 199] width 86 height 16
click at [356, 179] on p "Writer" at bounding box center [367, 170] width 22 height 18
click at [327, 204] on div "Writer Name" at bounding box center [365, 198] width 76 height 10
click at [322, 248] on div "SearchWithCriteria4701d9ab-01cc-48a6-a217-d277f93f0f34 Writer IPI, 1 of 2. 2 re…" at bounding box center [607, 214] width 571 height 68
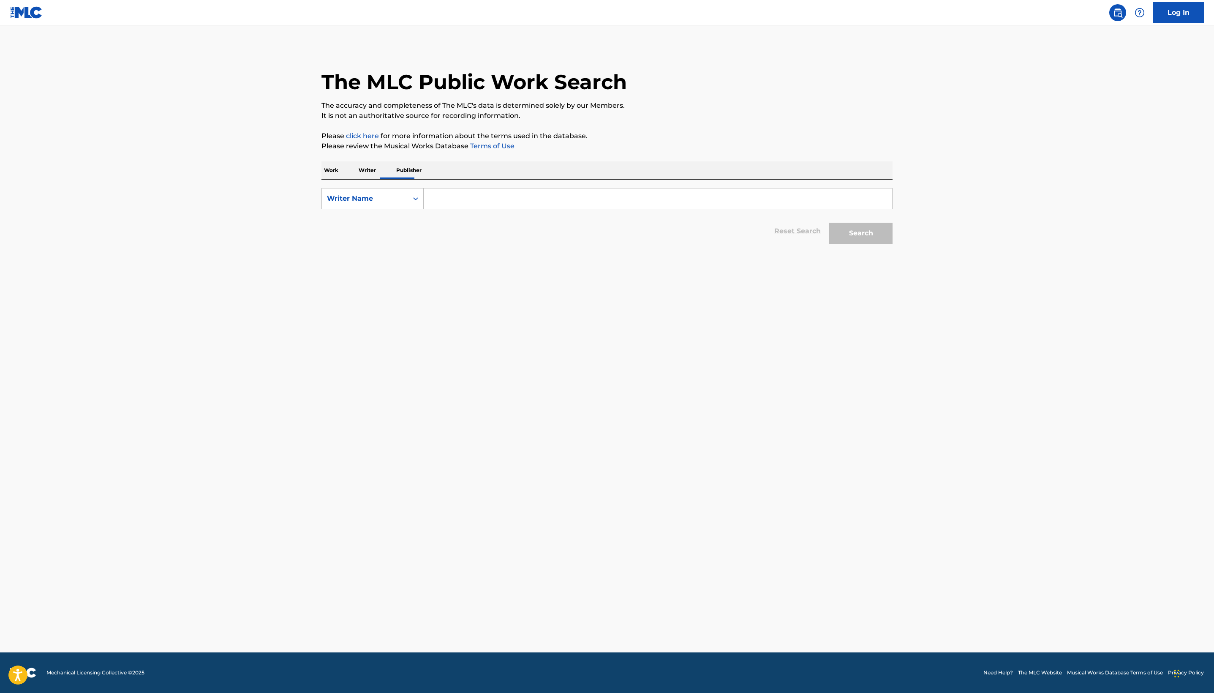
click at [322, 179] on p "Work" at bounding box center [331, 170] width 19 height 18
click at [322, 235] on div "SearchWithCriteria5ca8234b-1f92-49b3-a9ce-c1be42b07fac Work Title Add Criteria" at bounding box center [607, 211] width 571 height 47
click at [322, 207] on div "Work Title" at bounding box center [365, 199] width 86 height 16
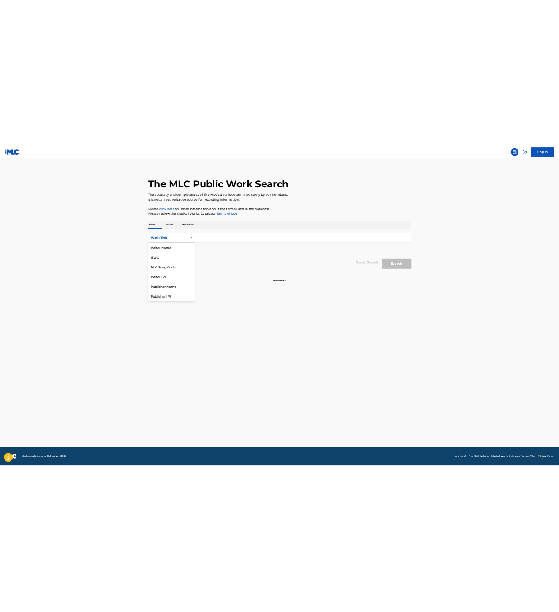
scroll to position [119, 0]
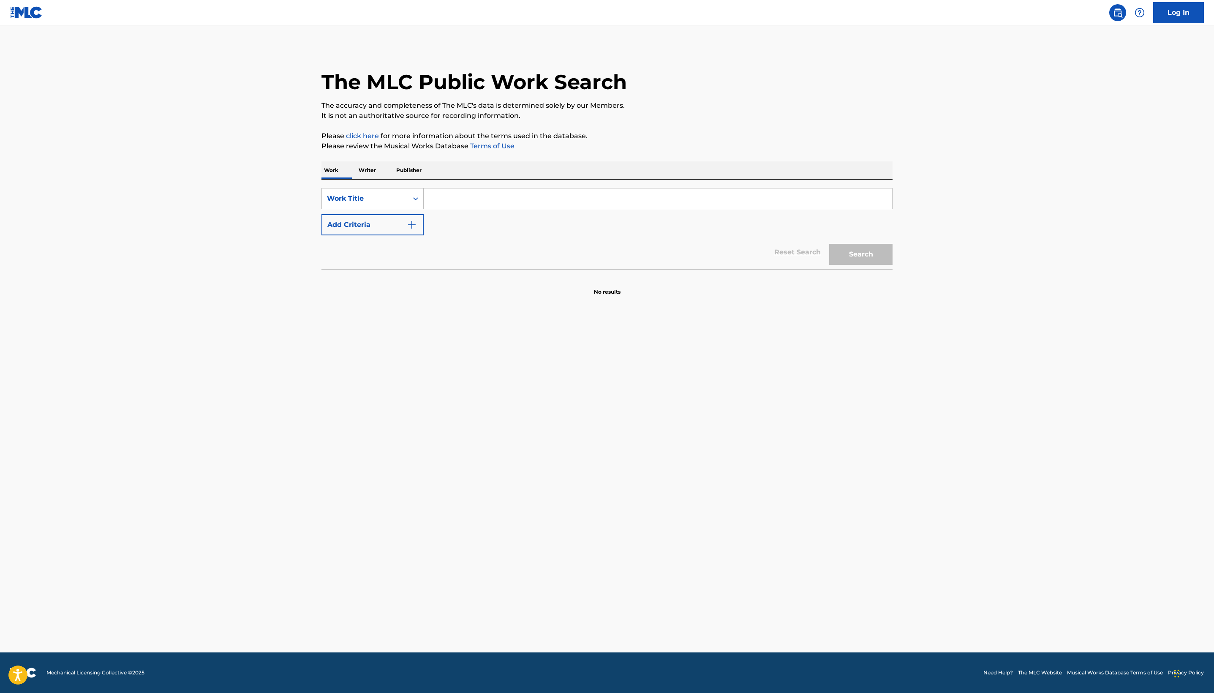
click at [424, 209] on input "Search Form" at bounding box center [658, 198] width 469 height 20
type input "M"
type input "secukupnya"
click at [424, 225] on div "secukupnya" at bounding box center [658, 217] width 468 height 15
click at [893, 265] on button "Search" at bounding box center [860, 254] width 63 height 21
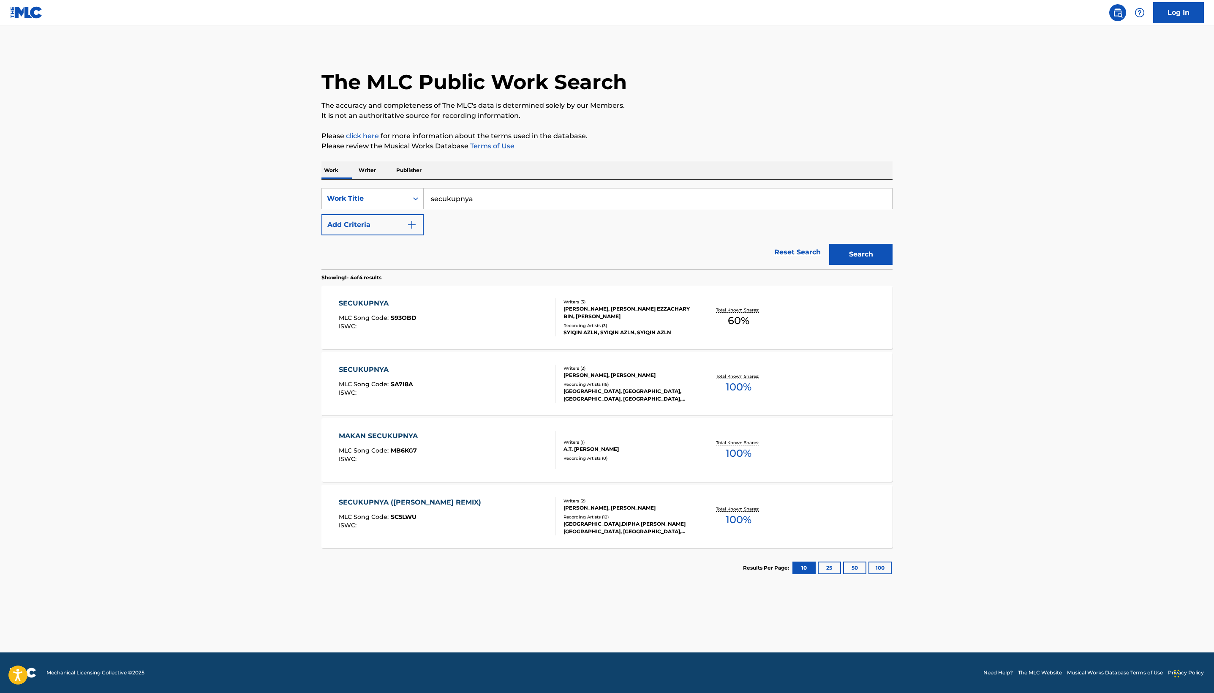
scroll to position [139, 0]
click at [339, 375] on div "SECUKUPNYA" at bounding box center [376, 370] width 74 height 10
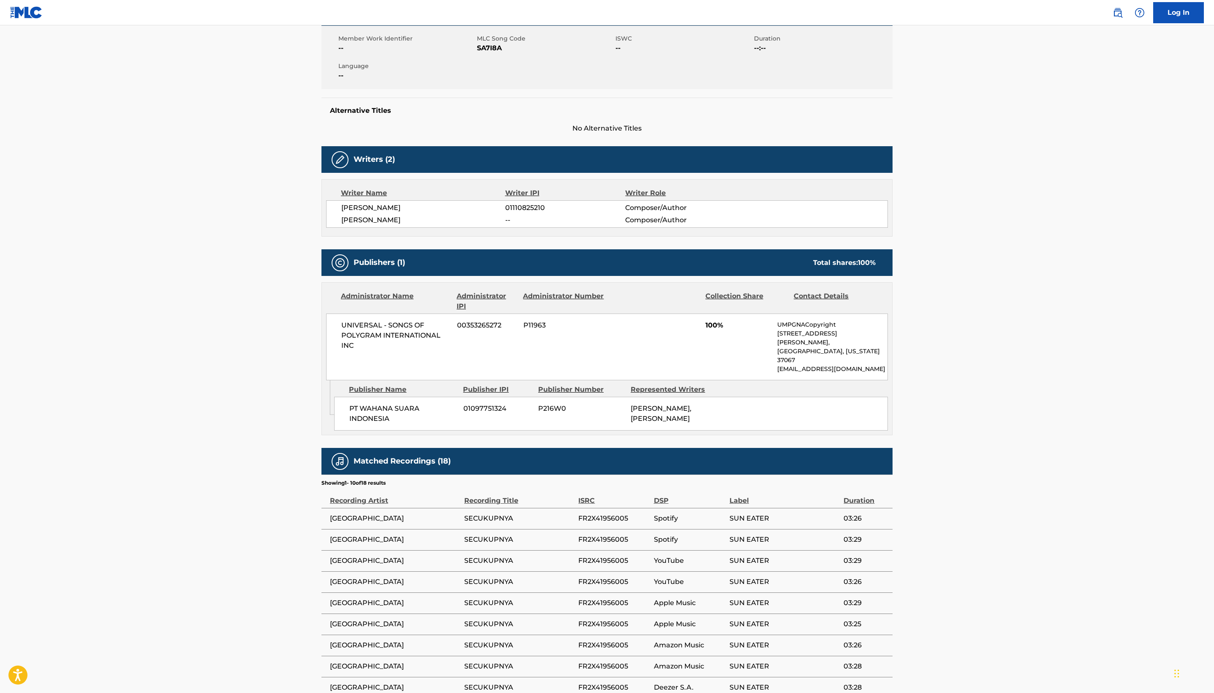
scroll to position [142, 0]
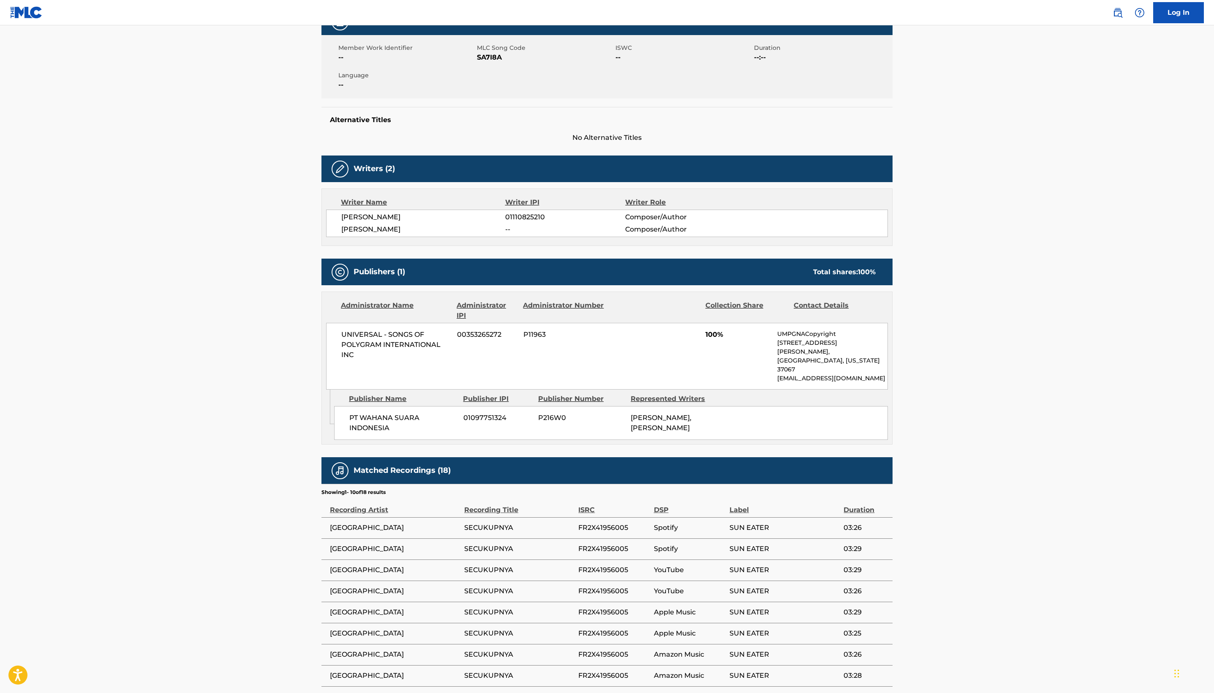
click at [437, 143] on span "No Alternative Titles" at bounding box center [607, 138] width 571 height 10
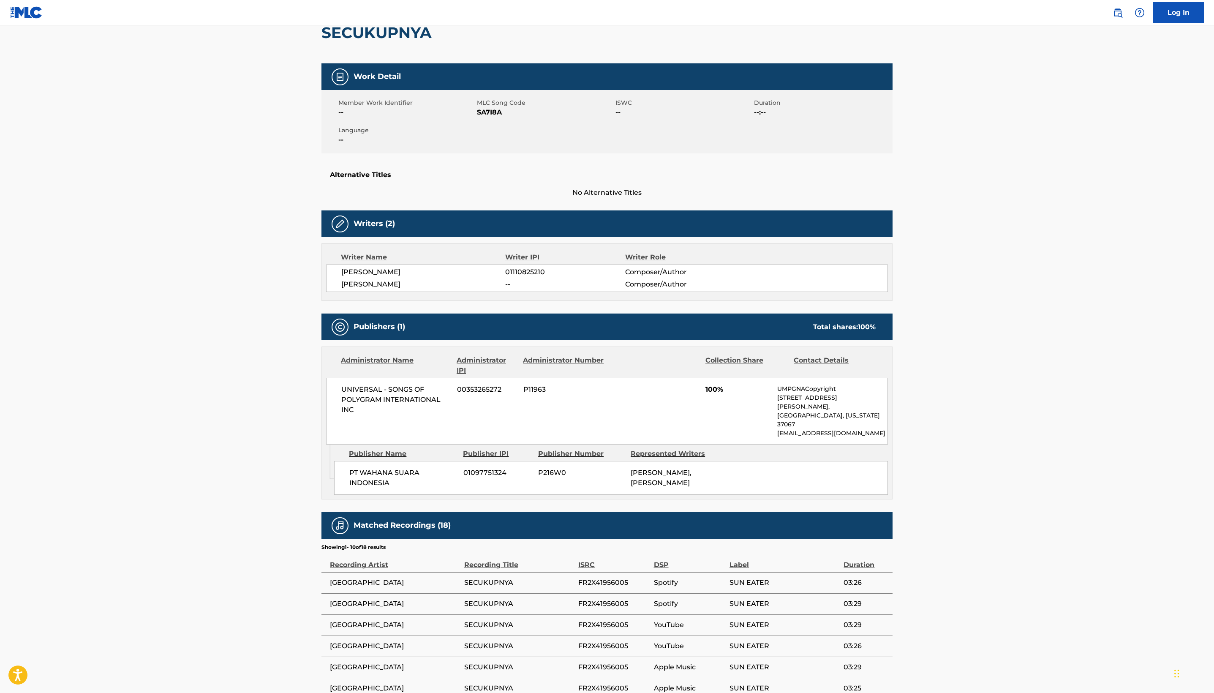
scroll to position [85, 0]
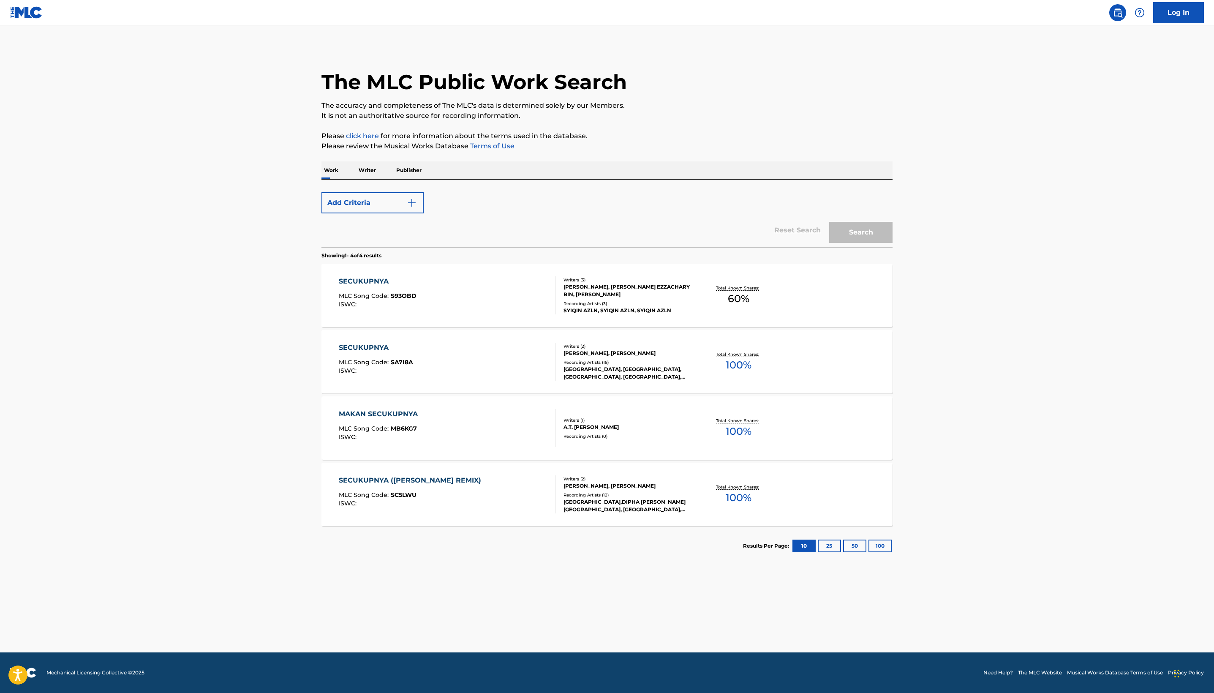
scroll to position [139, 0]
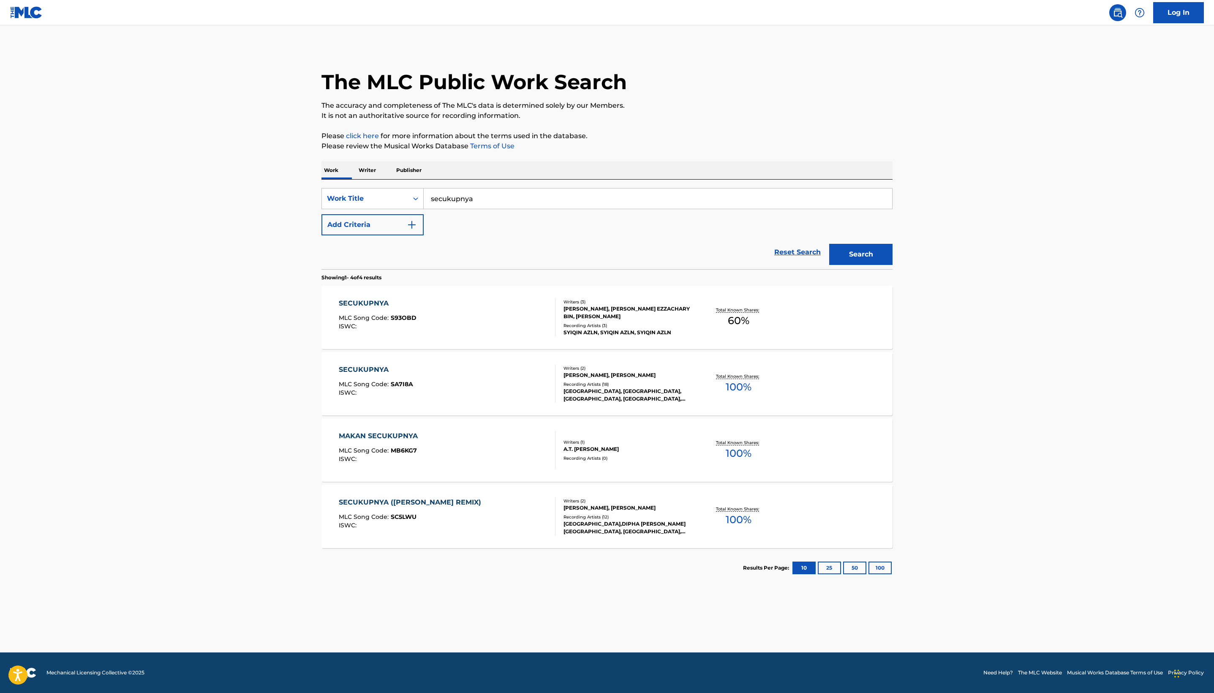
click at [339, 507] on div "SECUKUPNYA (DIPHA BARUS REMIX)" at bounding box center [412, 502] width 147 height 10
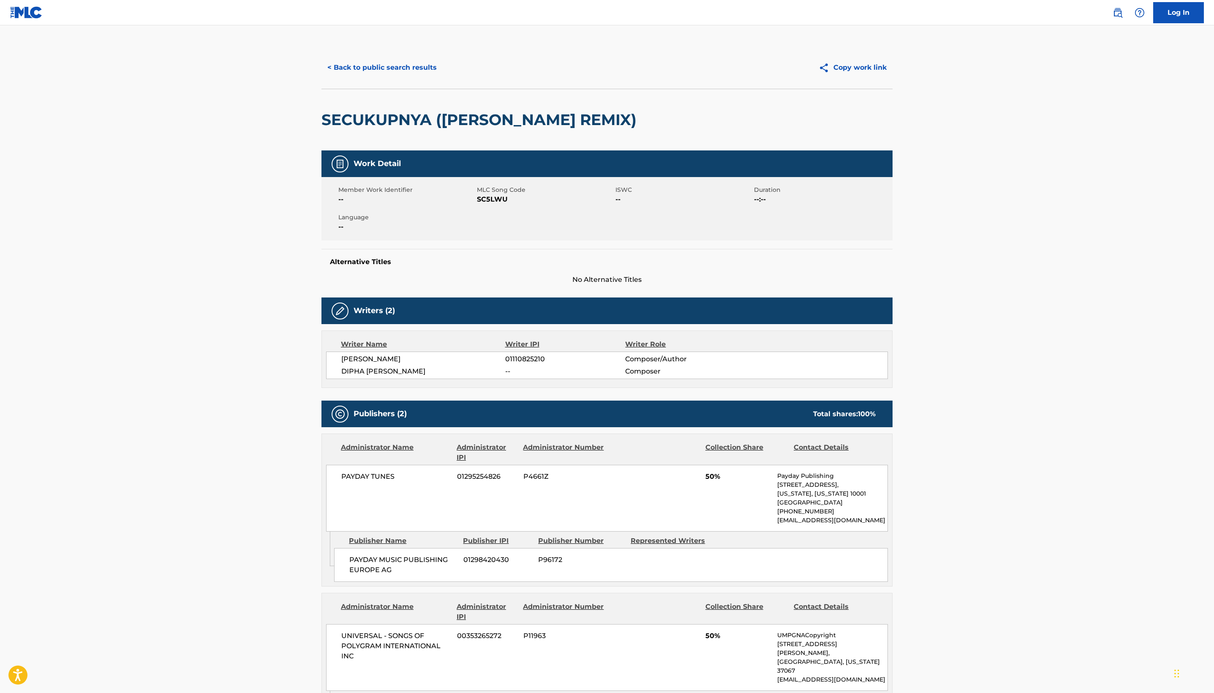
scroll to position [139, 0]
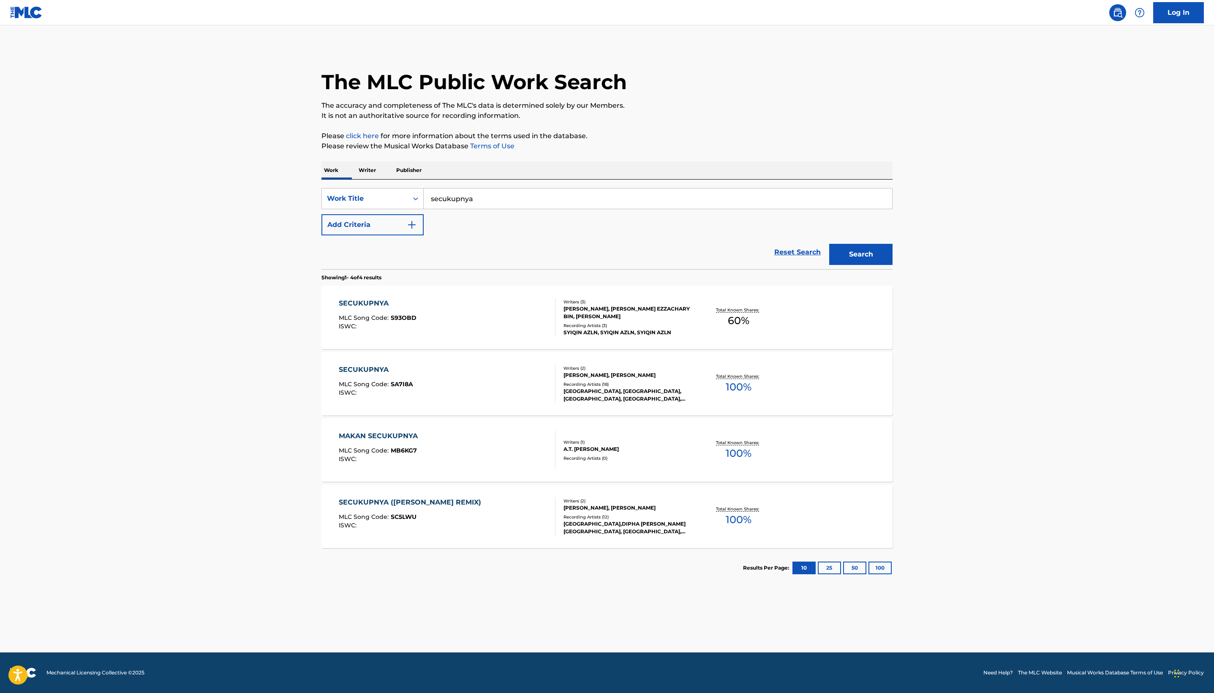
click at [424, 188] on input "secukupnya" at bounding box center [658, 198] width 469 height 20
click at [339, 375] on div "SECUKUPNYA" at bounding box center [376, 370] width 74 height 10
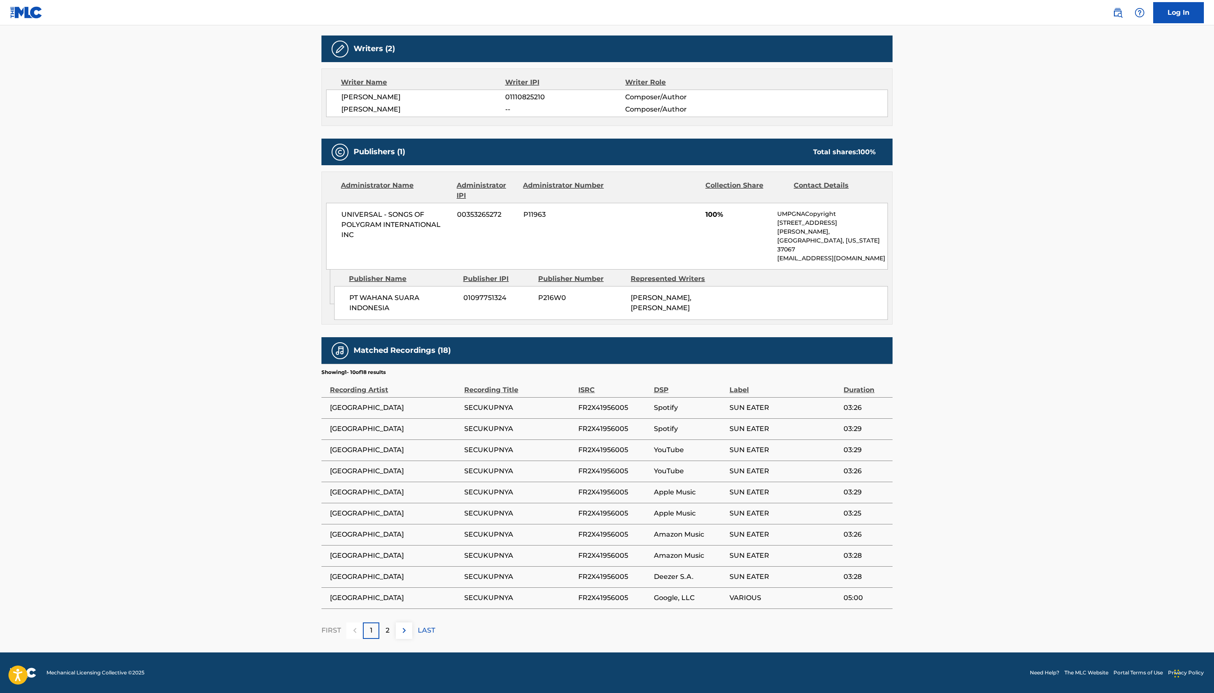
scroll to position [432, 0]
click at [457, 220] on span "00353265272" at bounding box center [487, 215] width 60 height 10
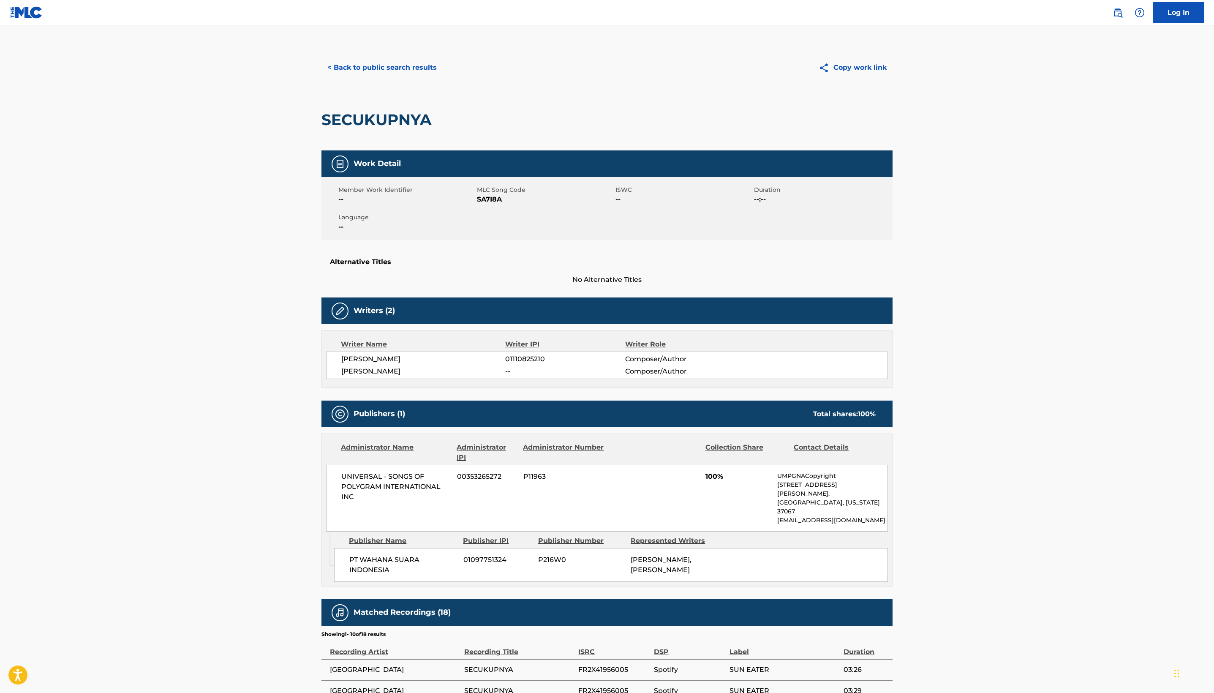
scroll to position [0, 0]
click at [1113, 17] on img at bounding box center [1118, 13] width 10 height 10
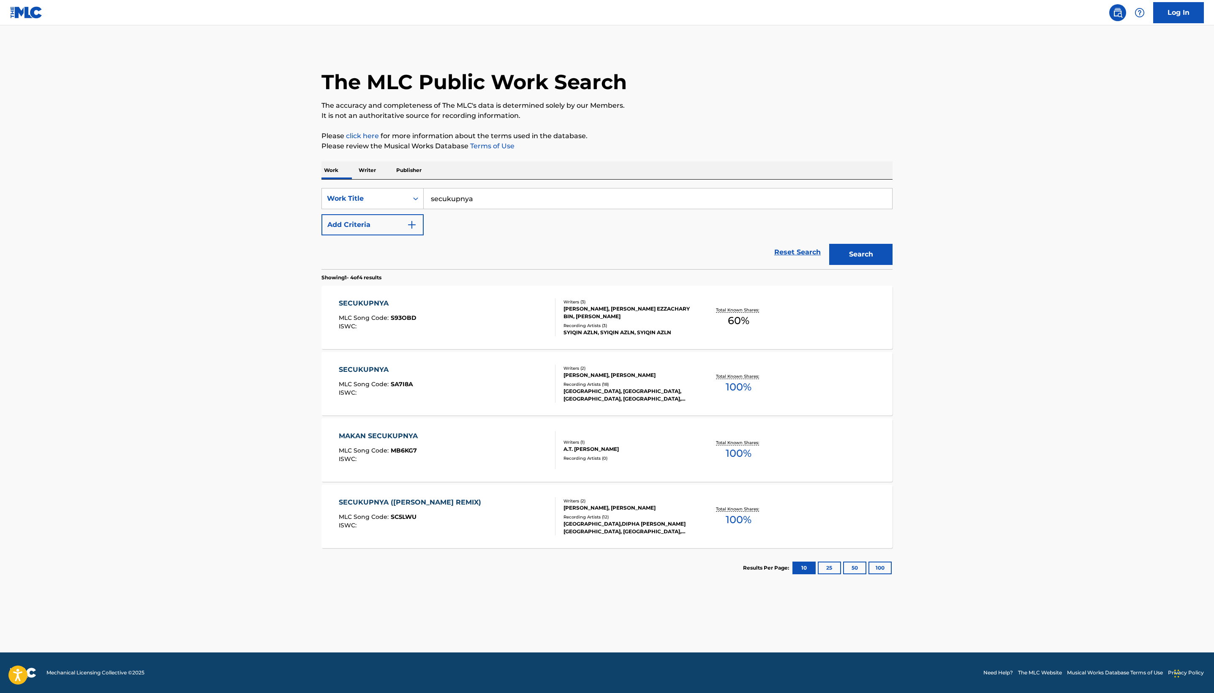
click at [700, 209] on input "secukupnya" at bounding box center [658, 198] width 469 height 20
type input "sexy to someone"
click at [893, 265] on button "Search" at bounding box center [860, 254] width 63 height 21
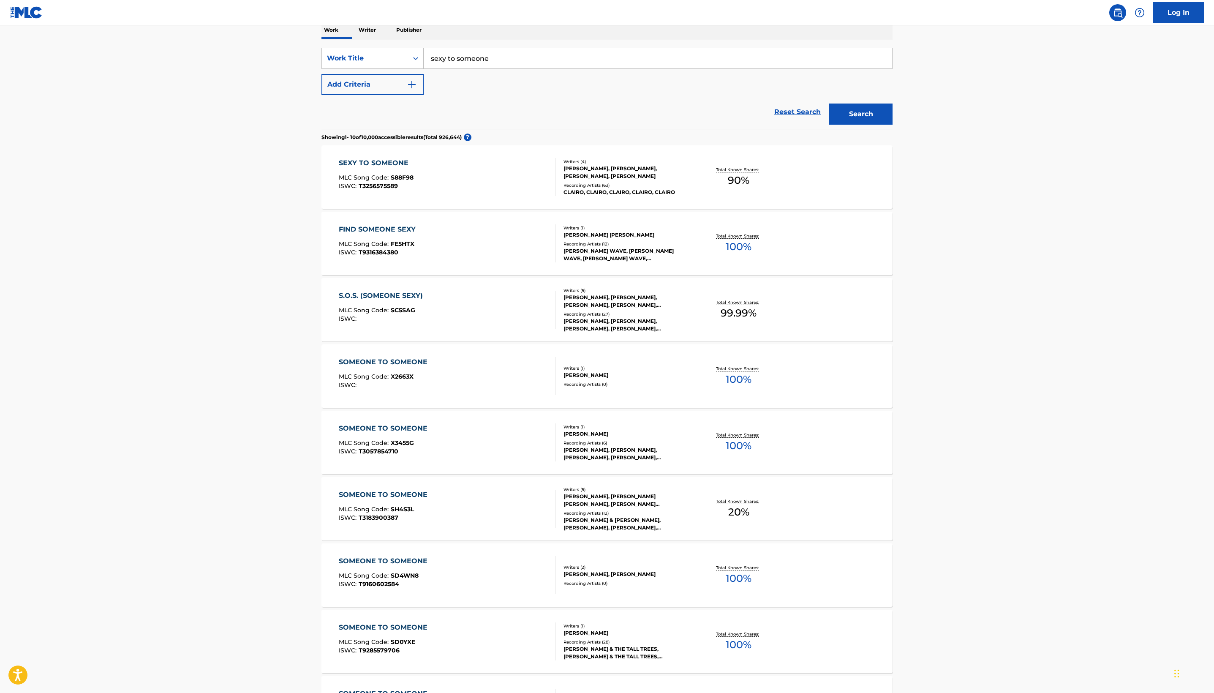
scroll to position [161, 0]
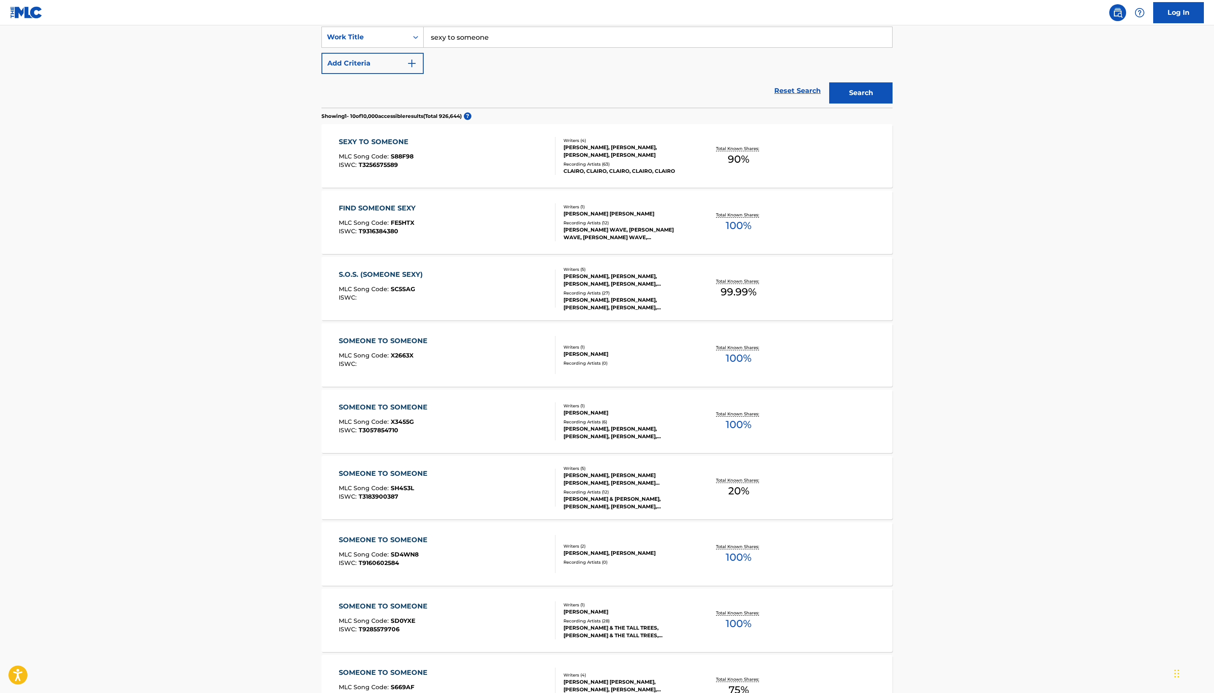
click at [339, 147] on div "SEXY TO SOMEONE" at bounding box center [376, 142] width 75 height 10
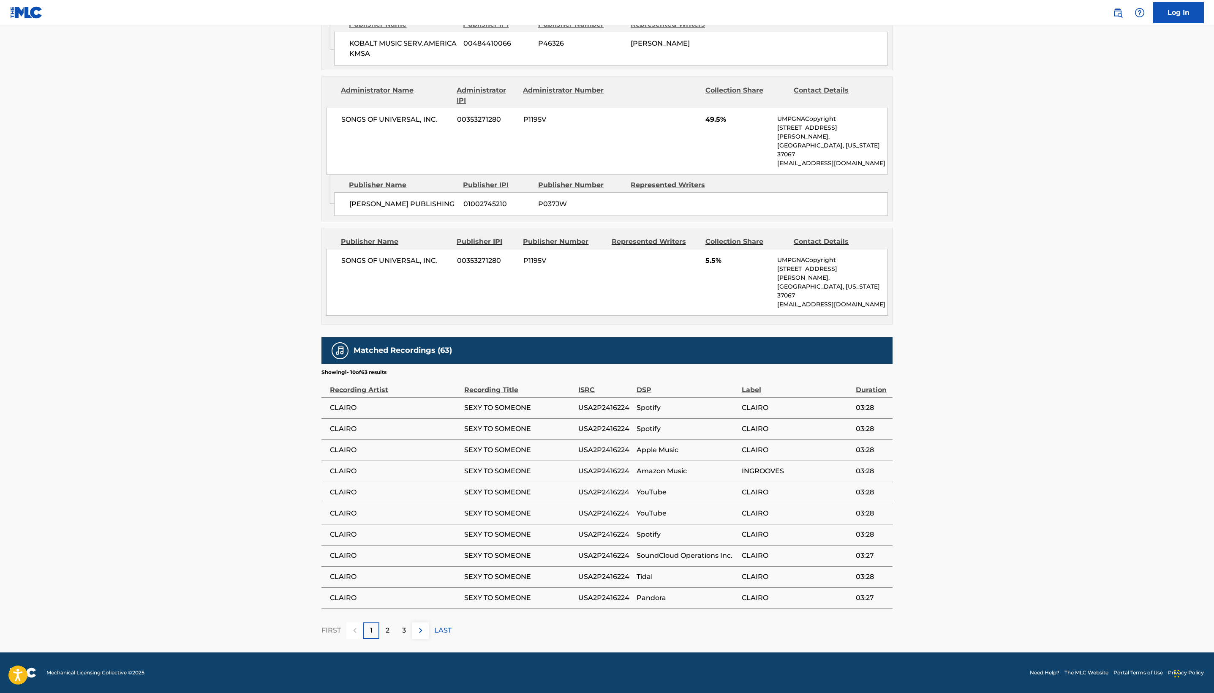
scroll to position [842, 0]
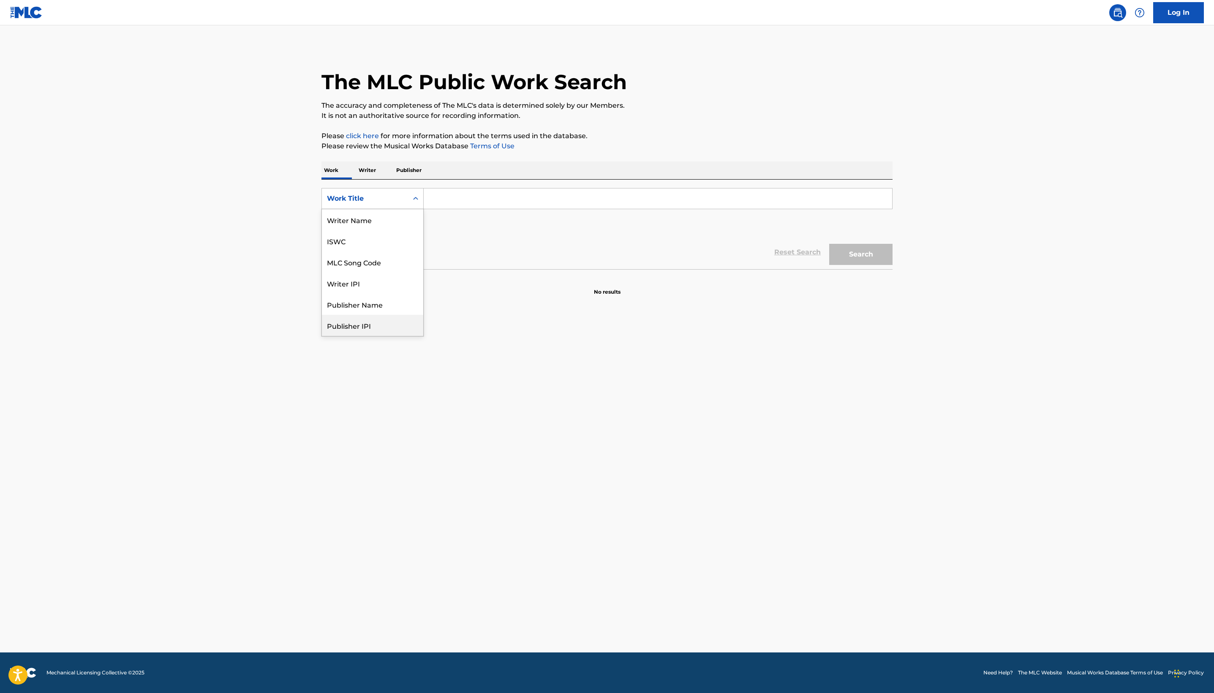
scroll to position [119, 0]
